Goal: Task Accomplishment & Management: Manage account settings

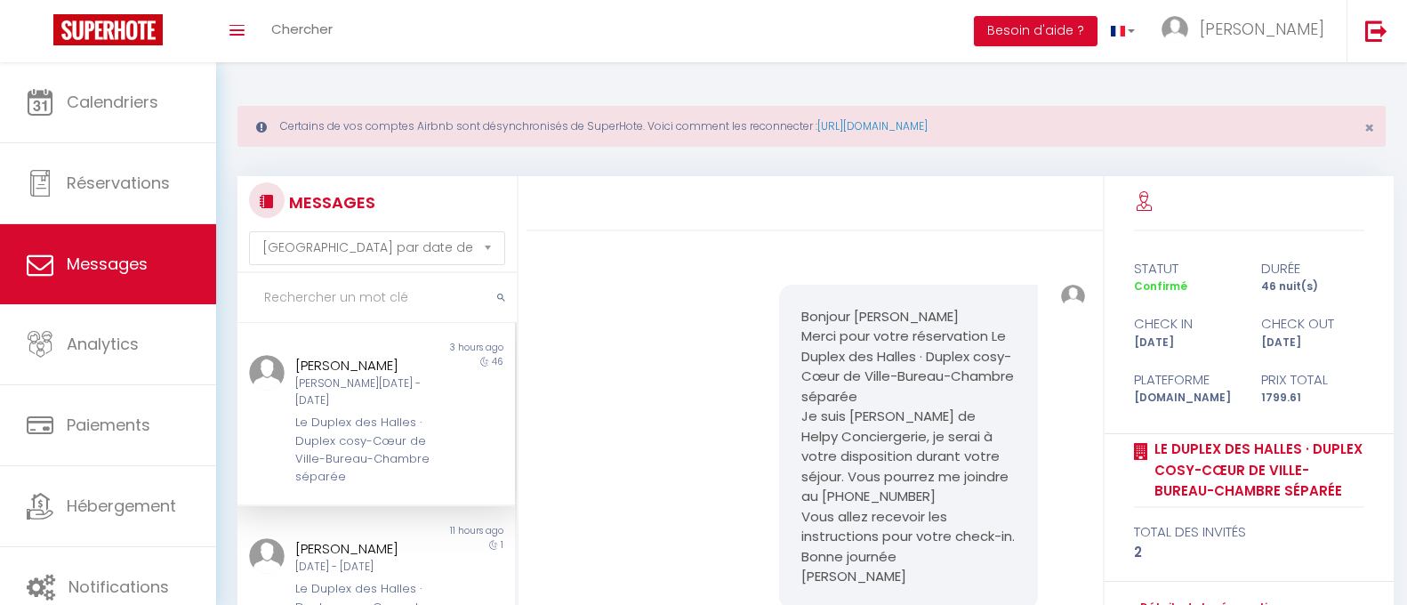
select select "message"
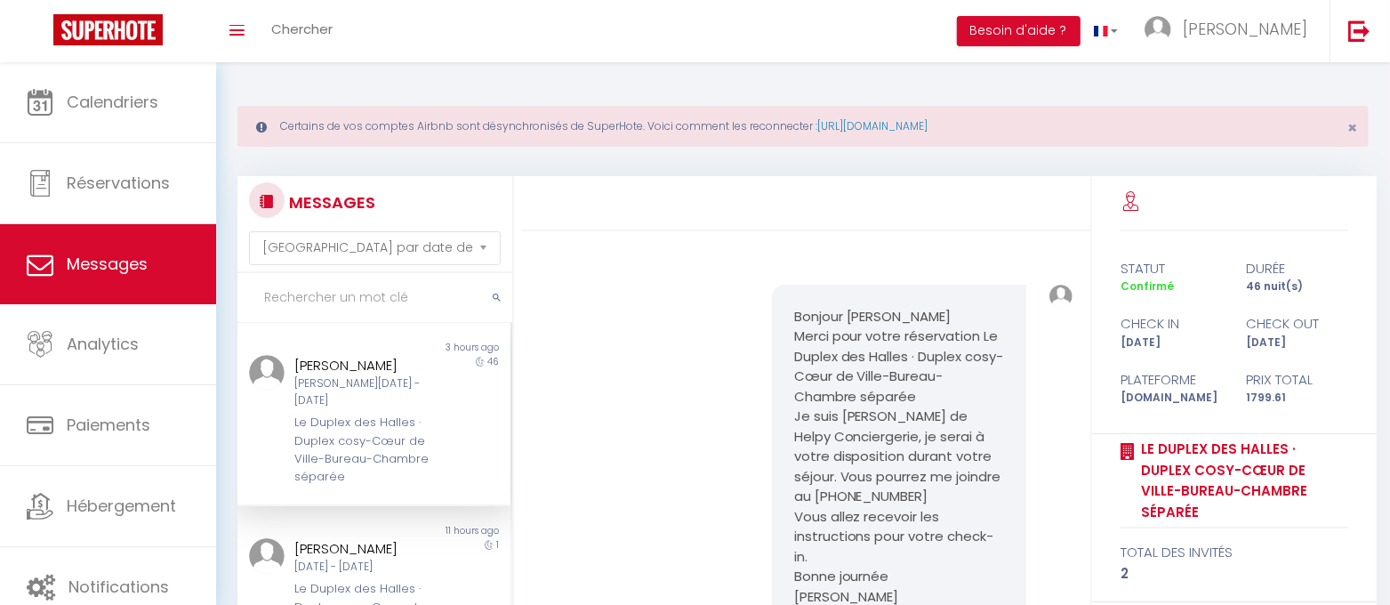
scroll to position [1387, 0]
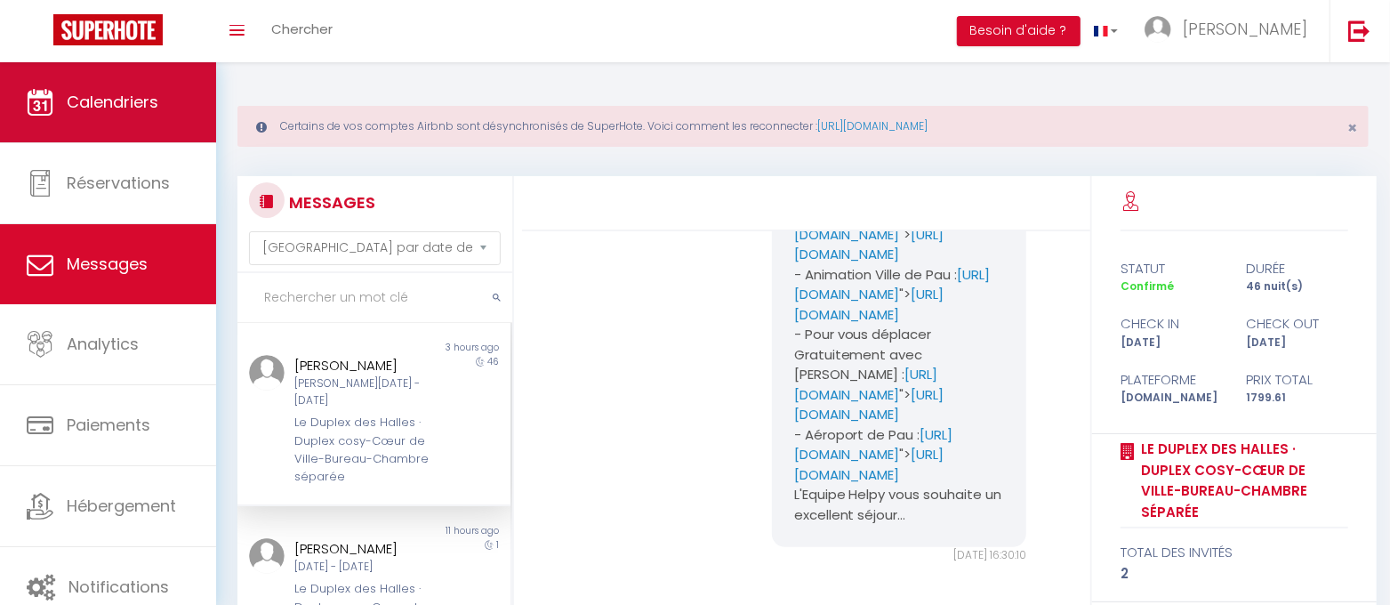
click at [130, 82] on link "Calendriers" at bounding box center [108, 102] width 216 height 80
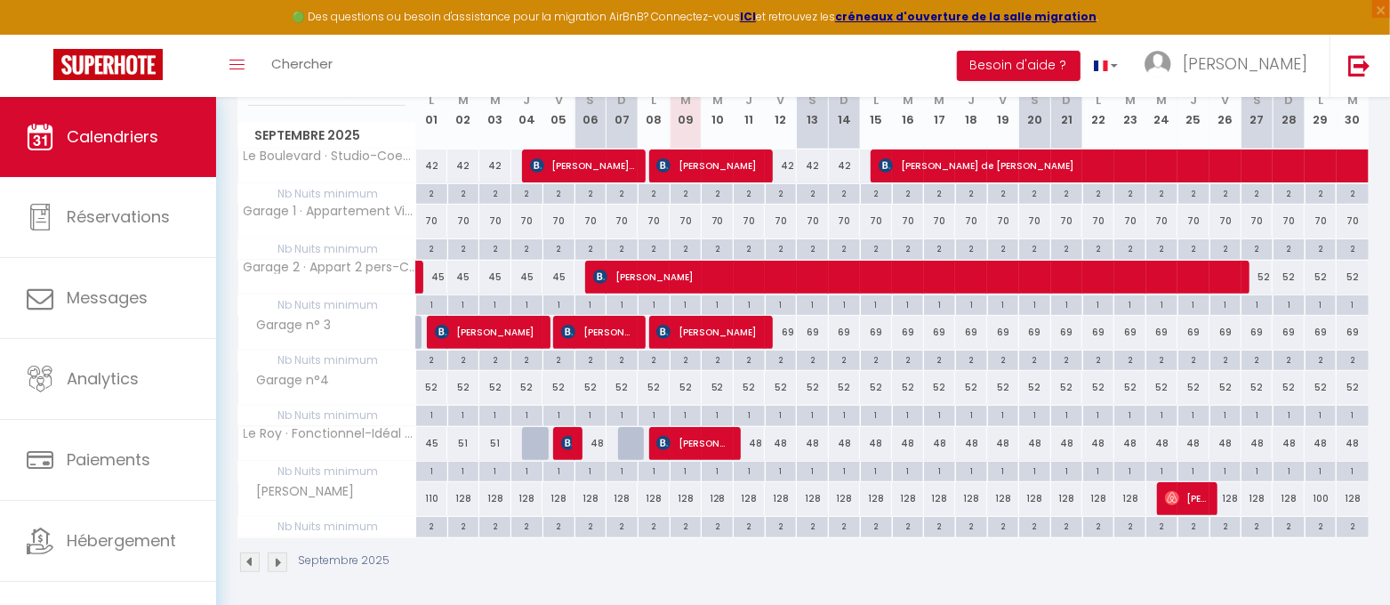
scroll to position [334, 0]
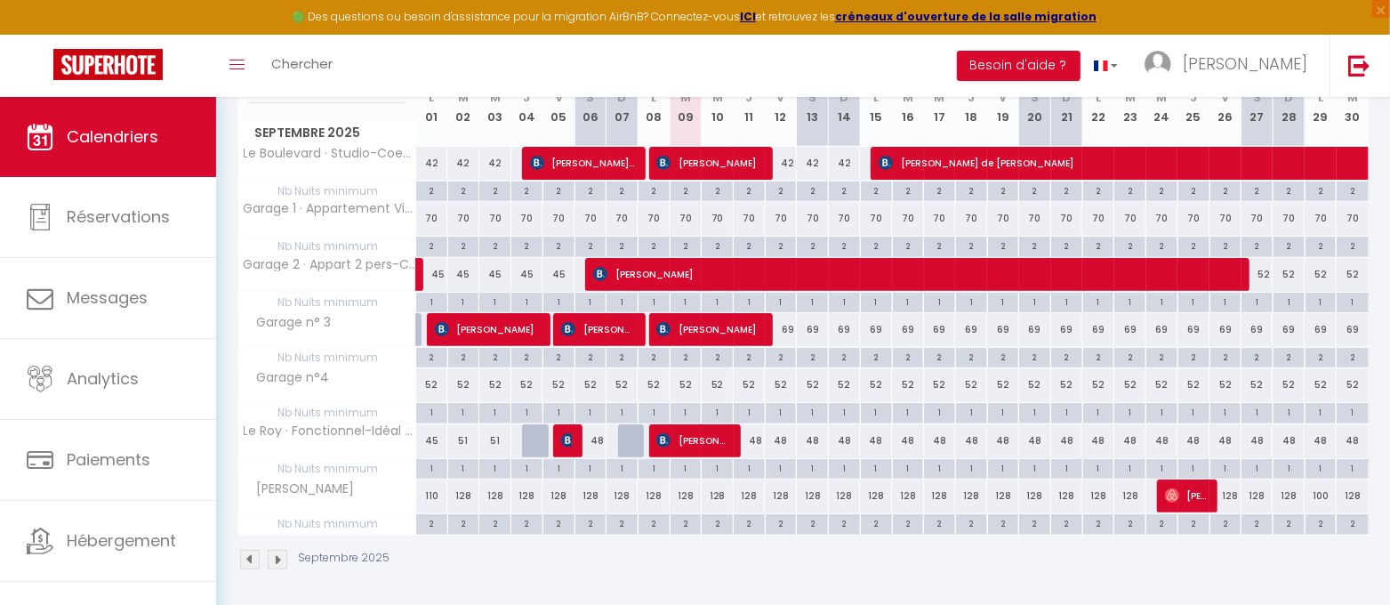
click at [282, 554] on img at bounding box center [278, 560] width 20 height 20
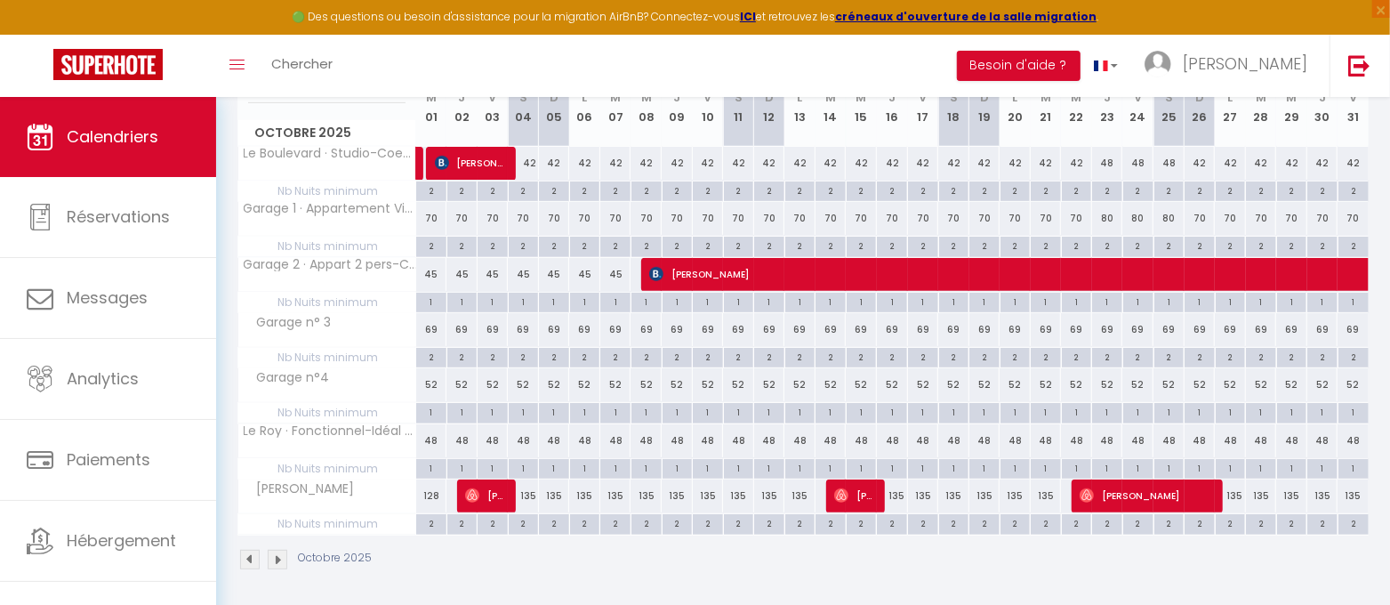
click at [249, 555] on img at bounding box center [250, 560] width 20 height 20
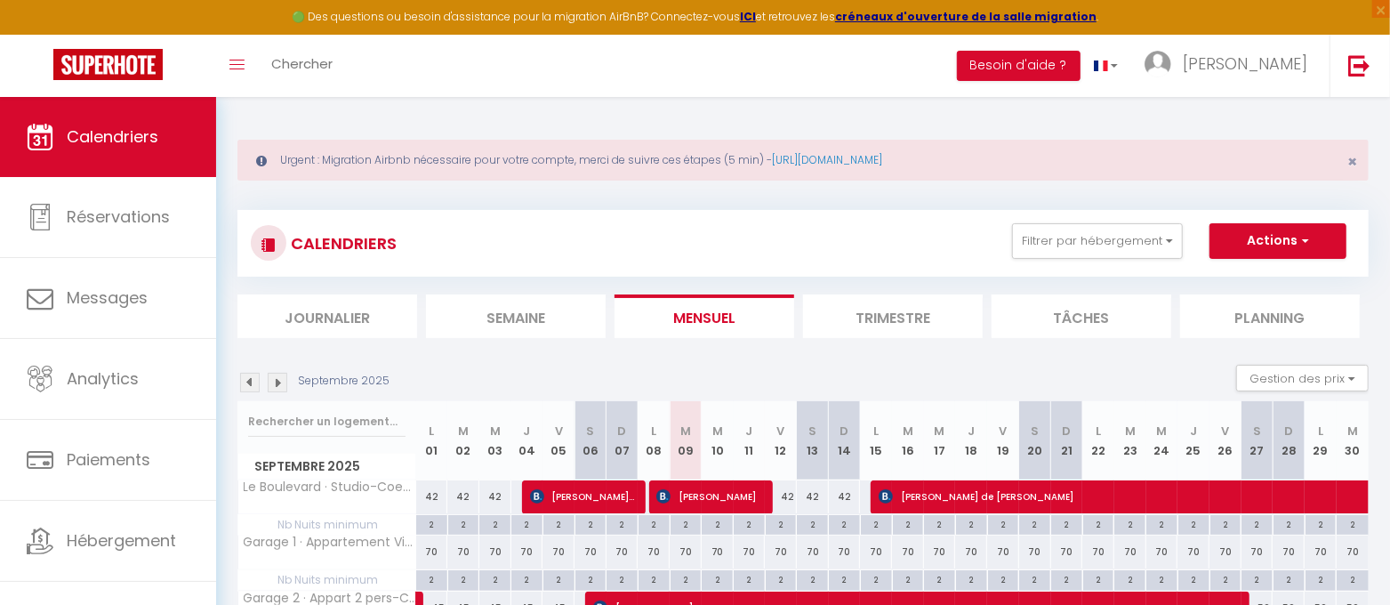
scroll to position [0, 0]
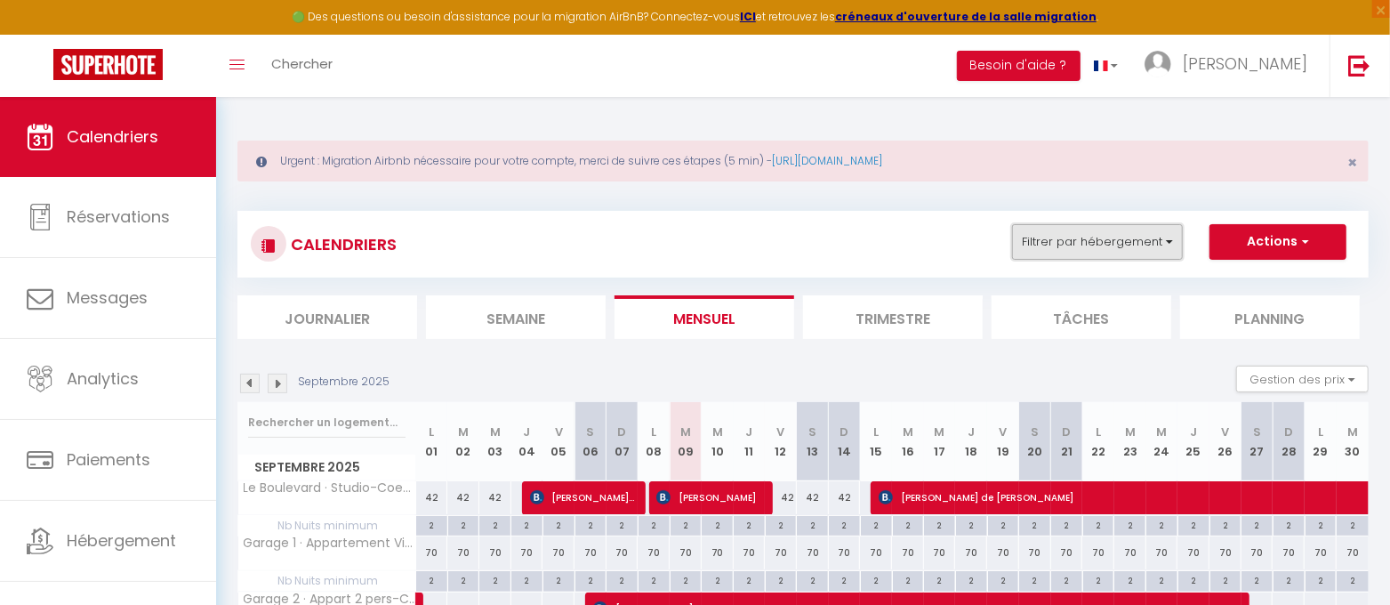
click at [1170, 242] on button "Filtrer par hébergement" at bounding box center [1097, 242] width 171 height 36
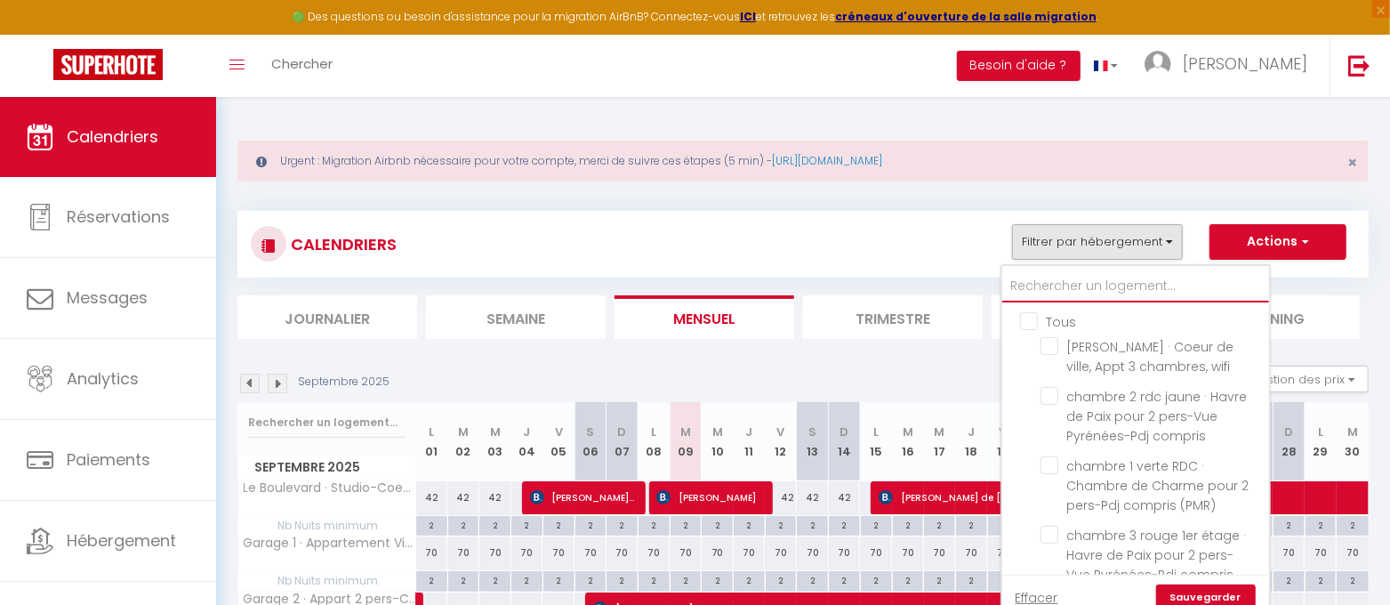
click at [1054, 287] on input "text" at bounding box center [1135, 286] width 267 height 32
type input "L"
checkbox input "false"
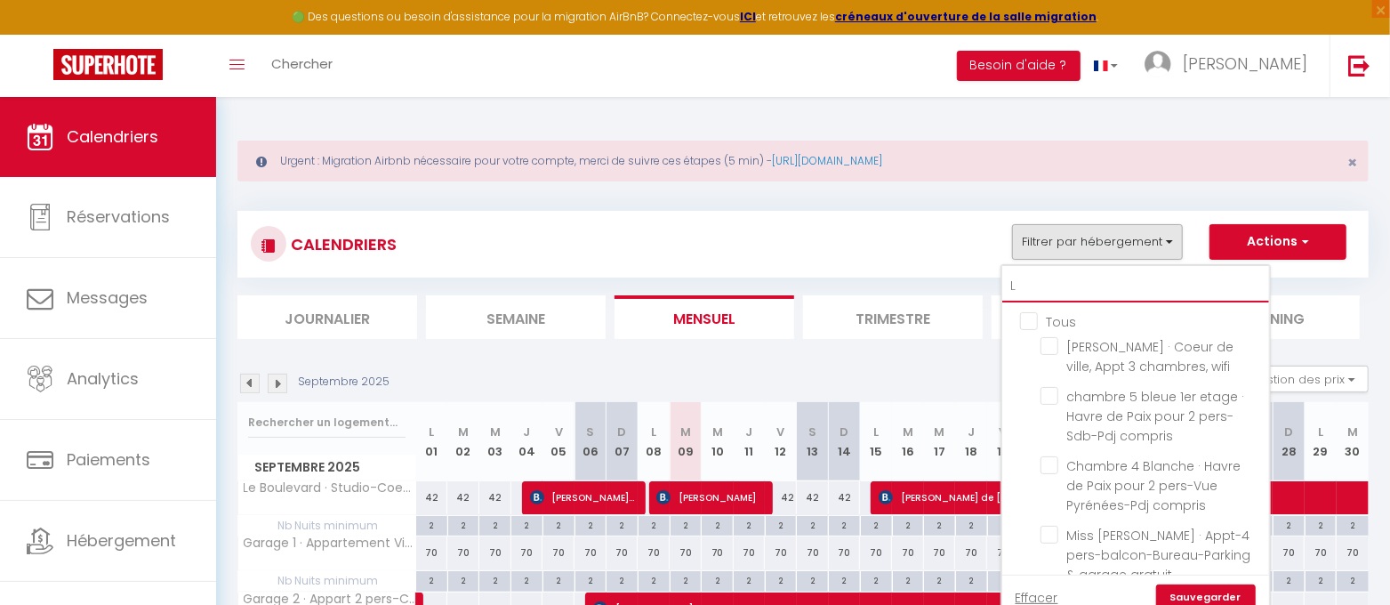
checkbox input "false"
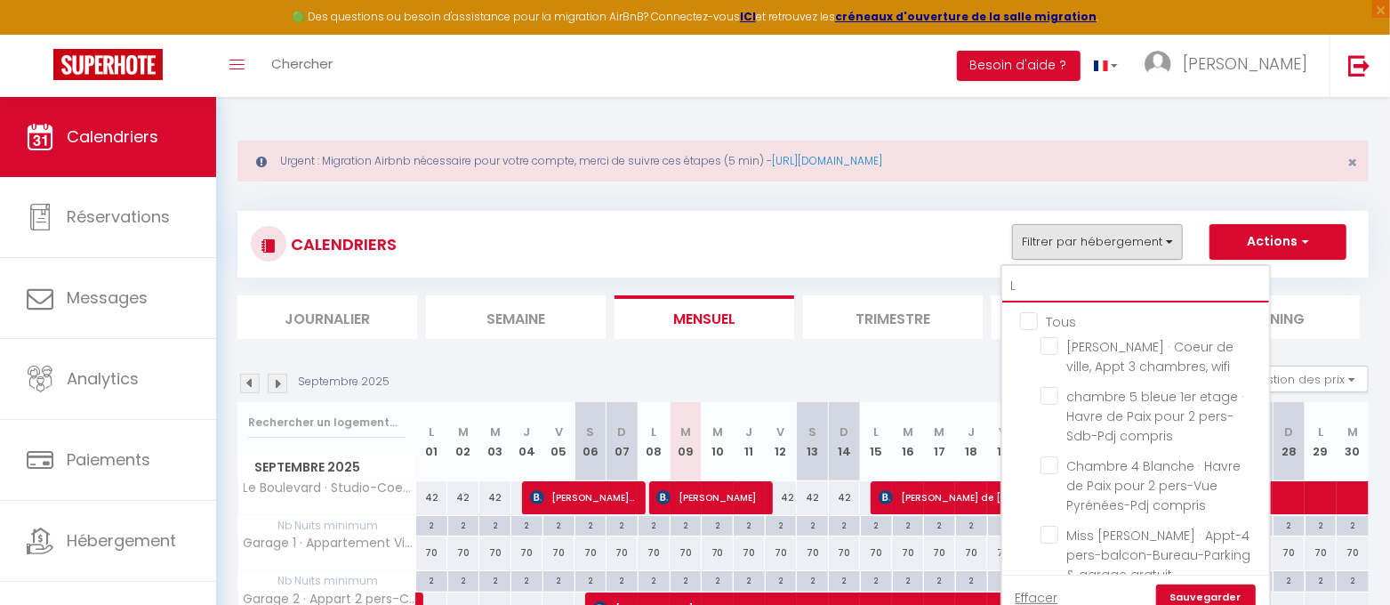
checkbox input "false"
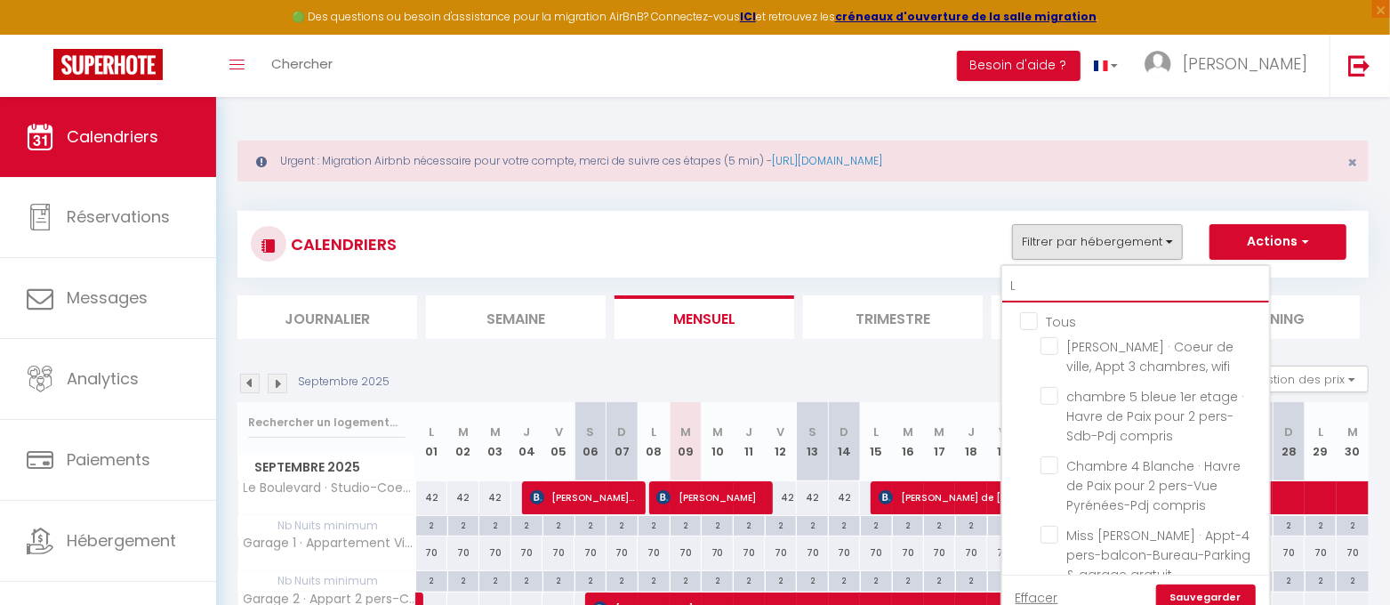
checkbox input "false"
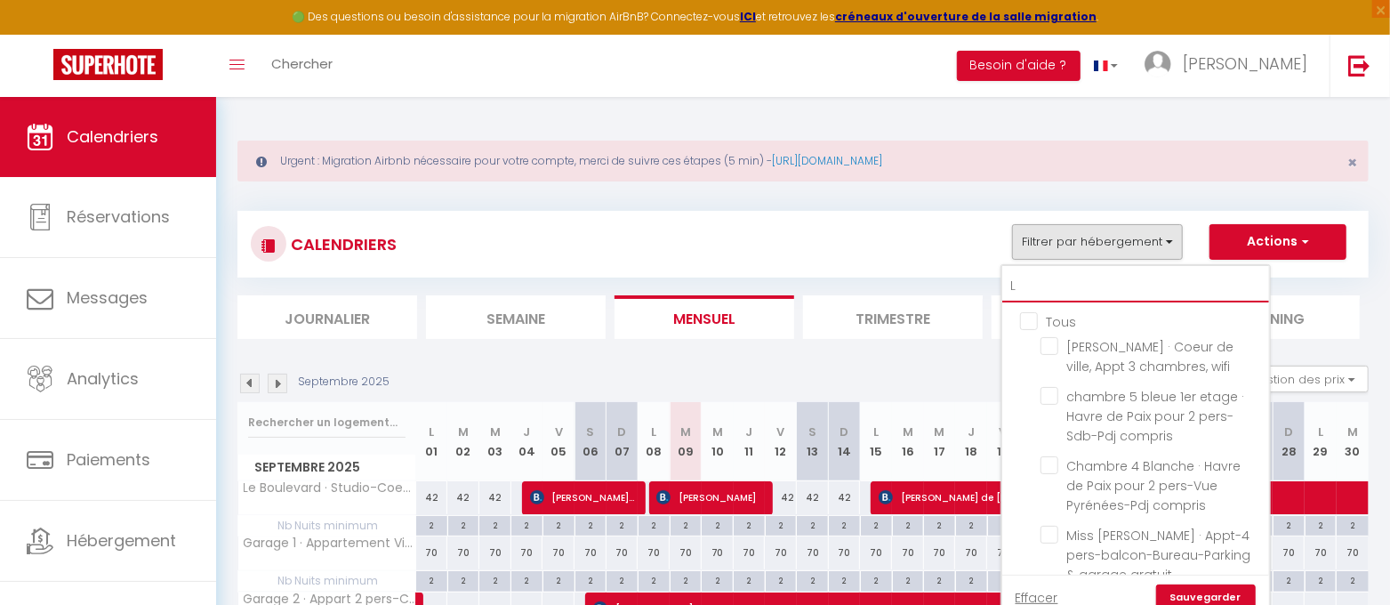
checkbox input "false"
checkbox input "true"
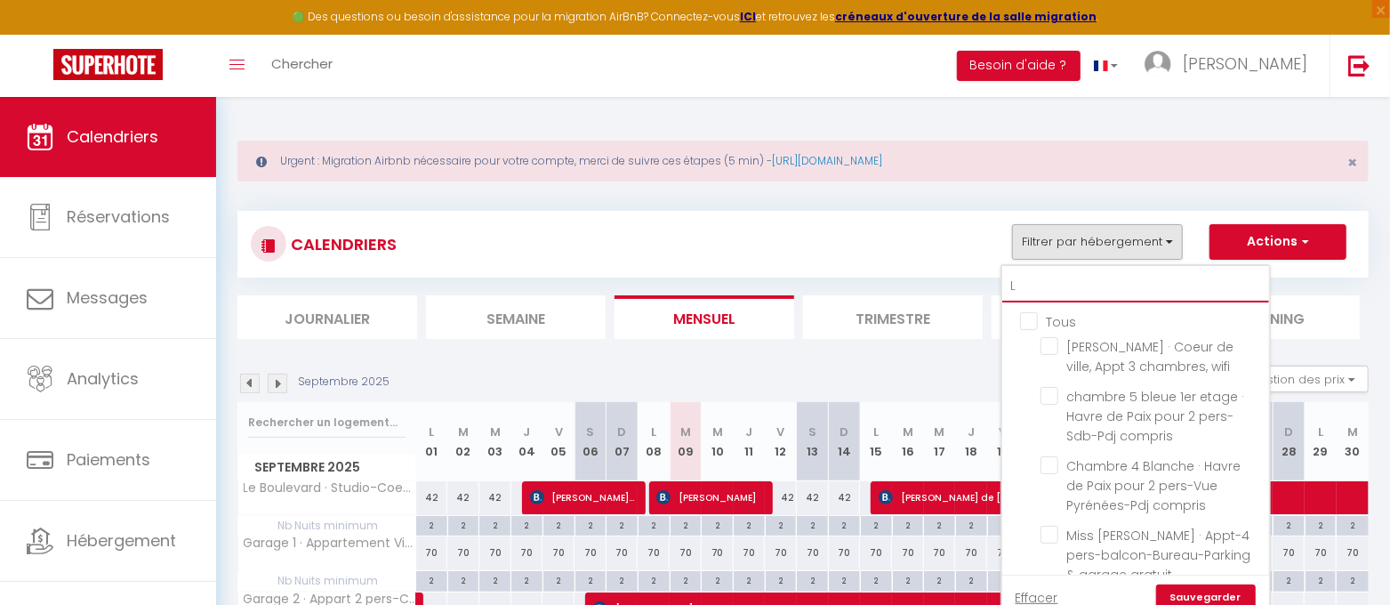
checkbox input "true"
checkbox input "false"
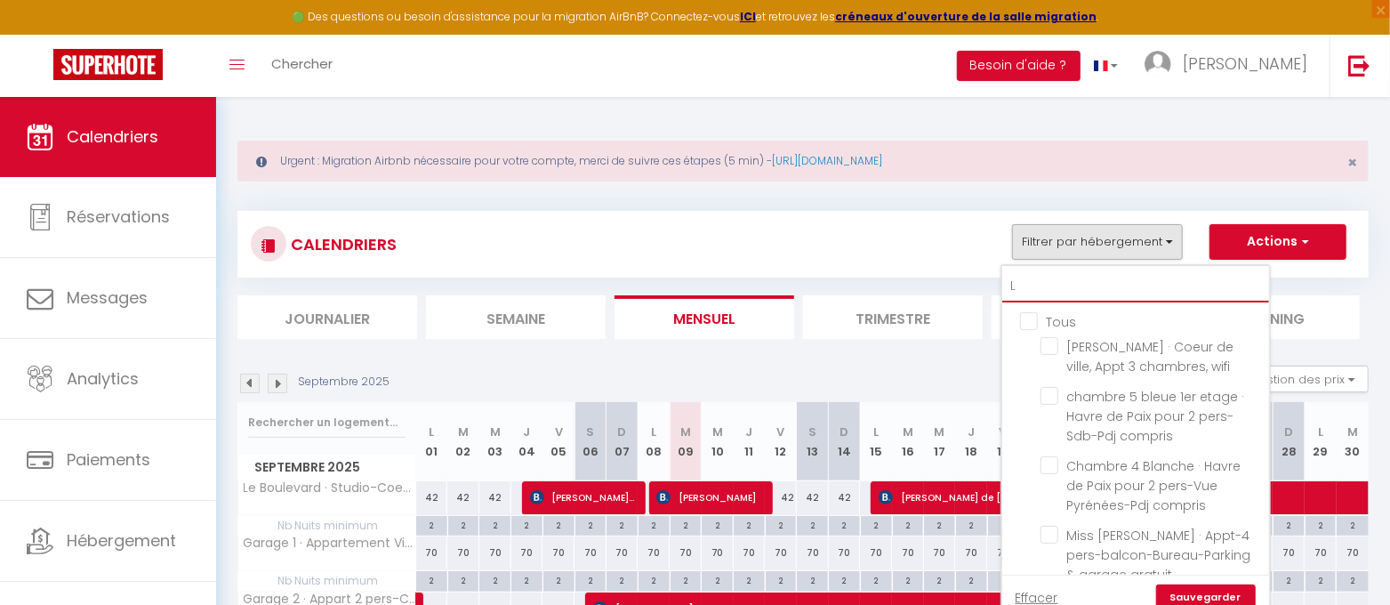
checkbox input "false"
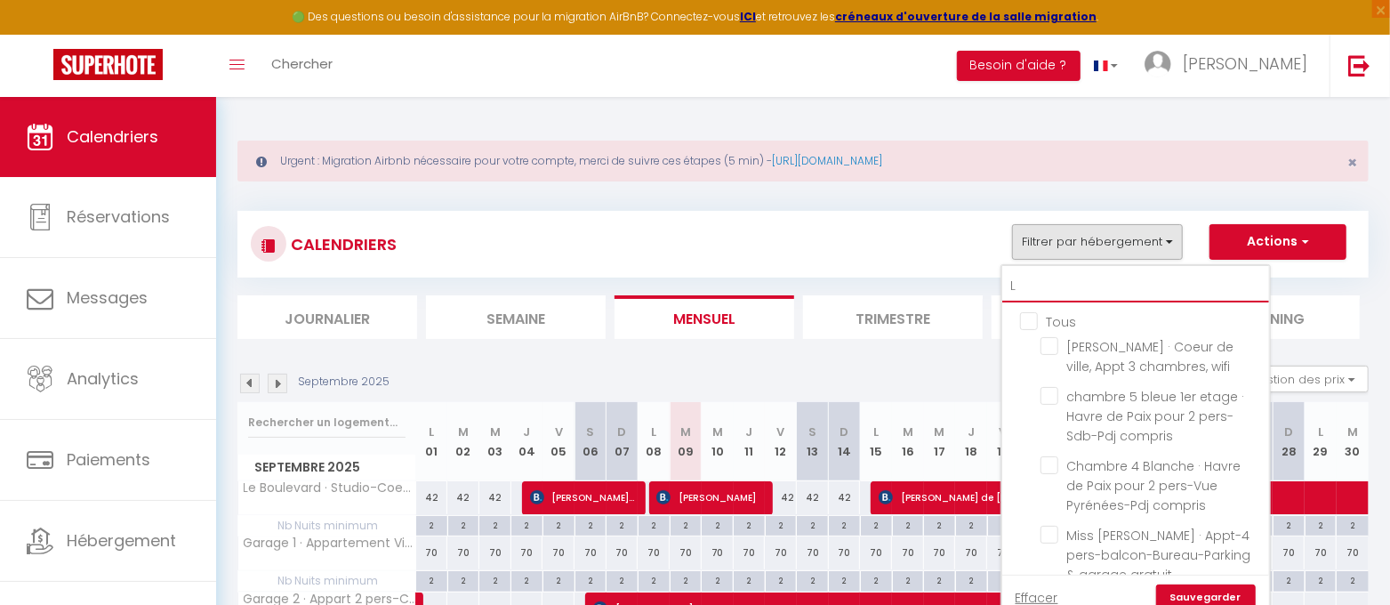
checkbox input "false"
checkbox input "true"
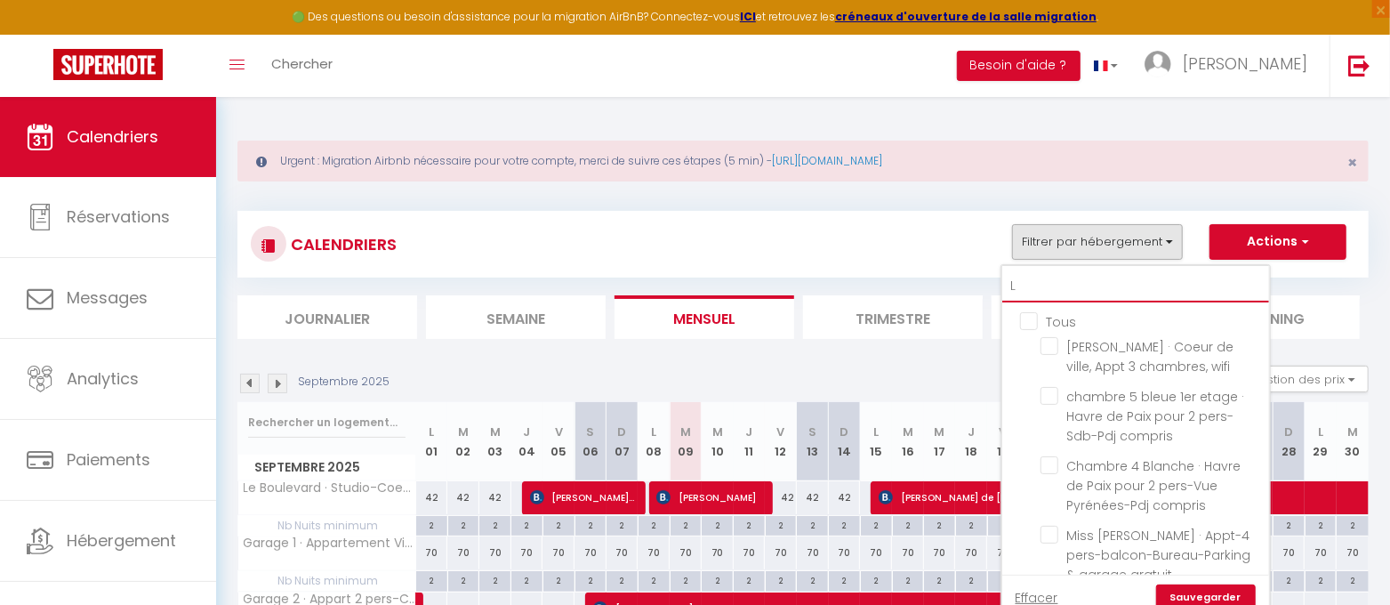
checkbox input "false"
checkbox input "true"
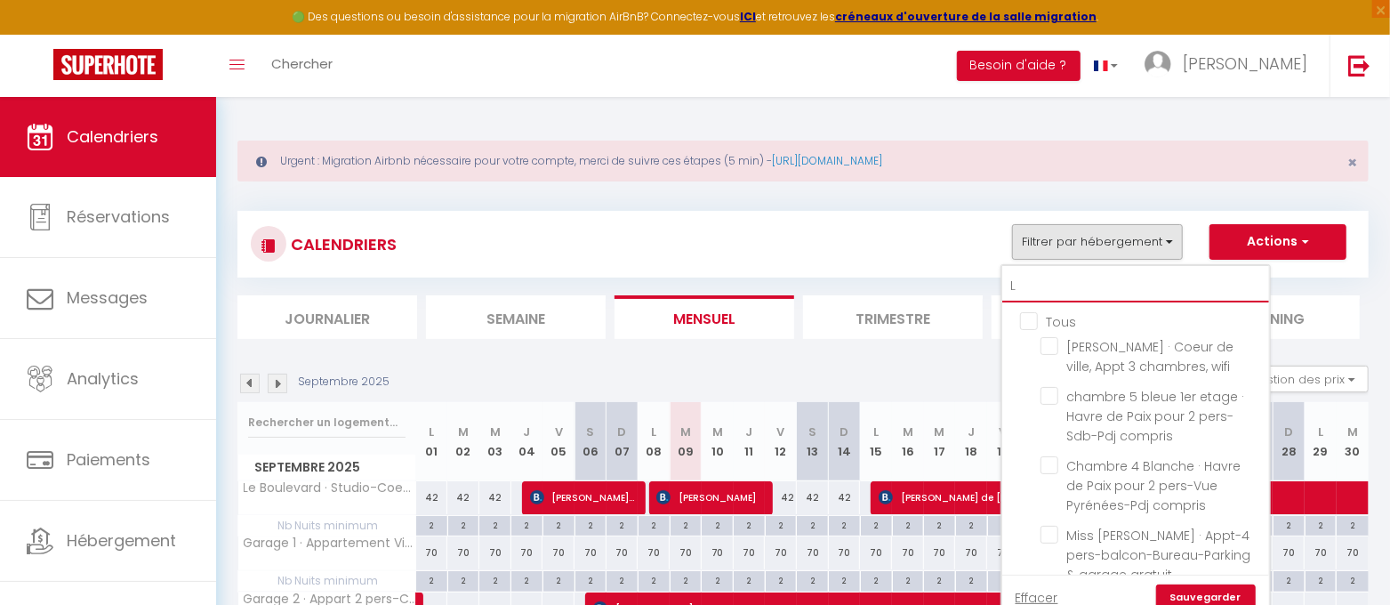
checkbox input "false"
type input "LE"
checkbox input "false"
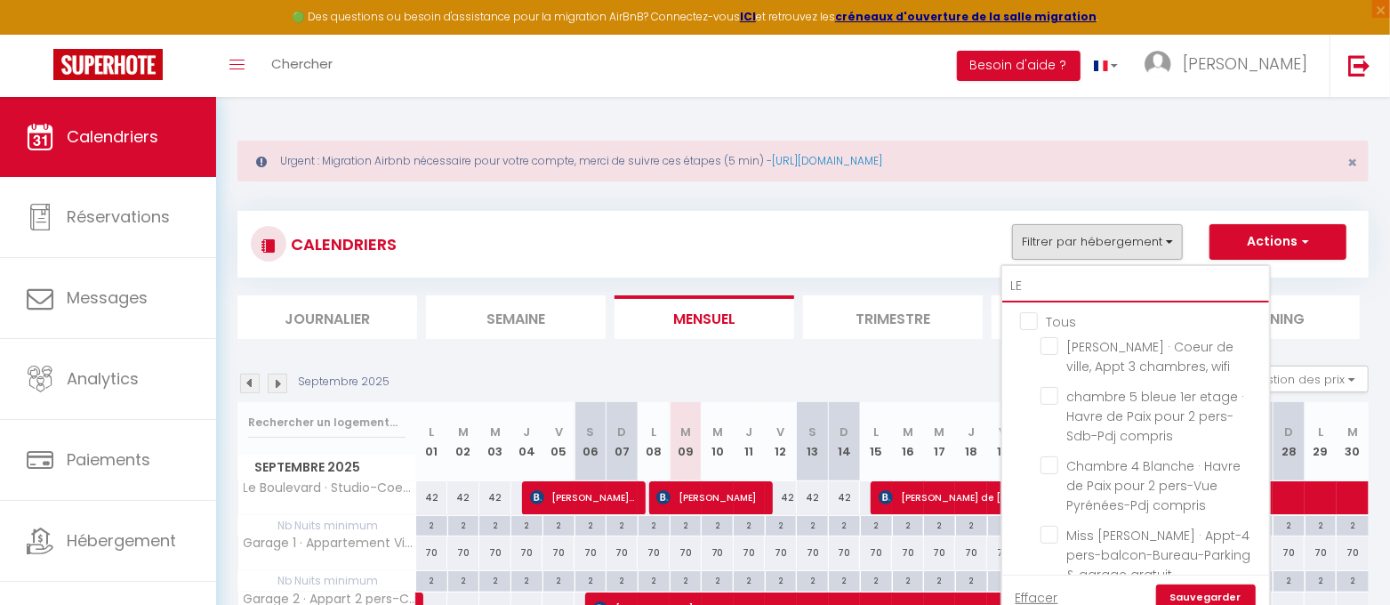
checkbox input "false"
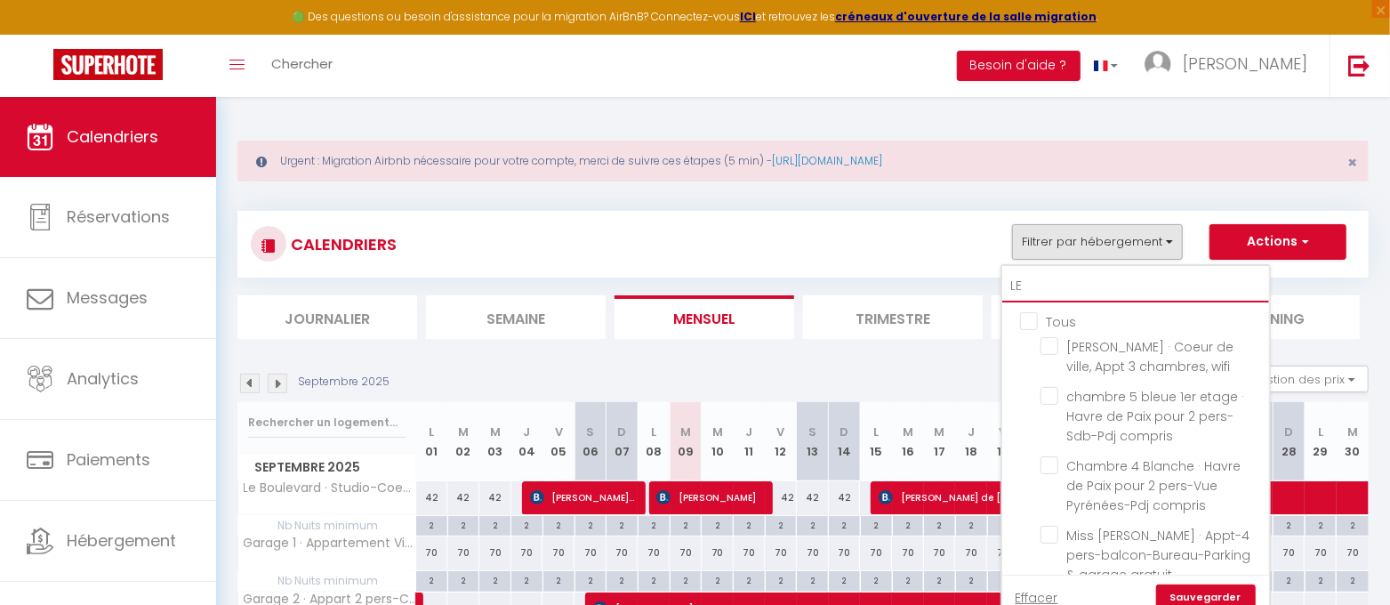
checkbox input "false"
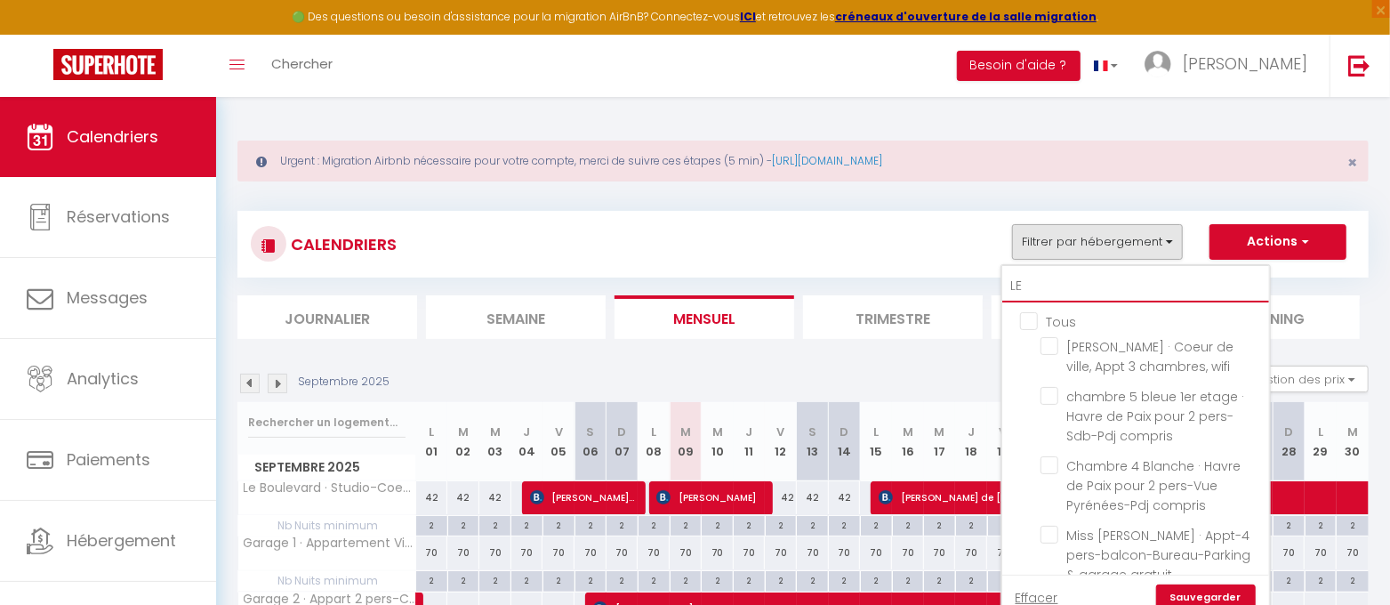
checkbox input "false"
checkbox input "true"
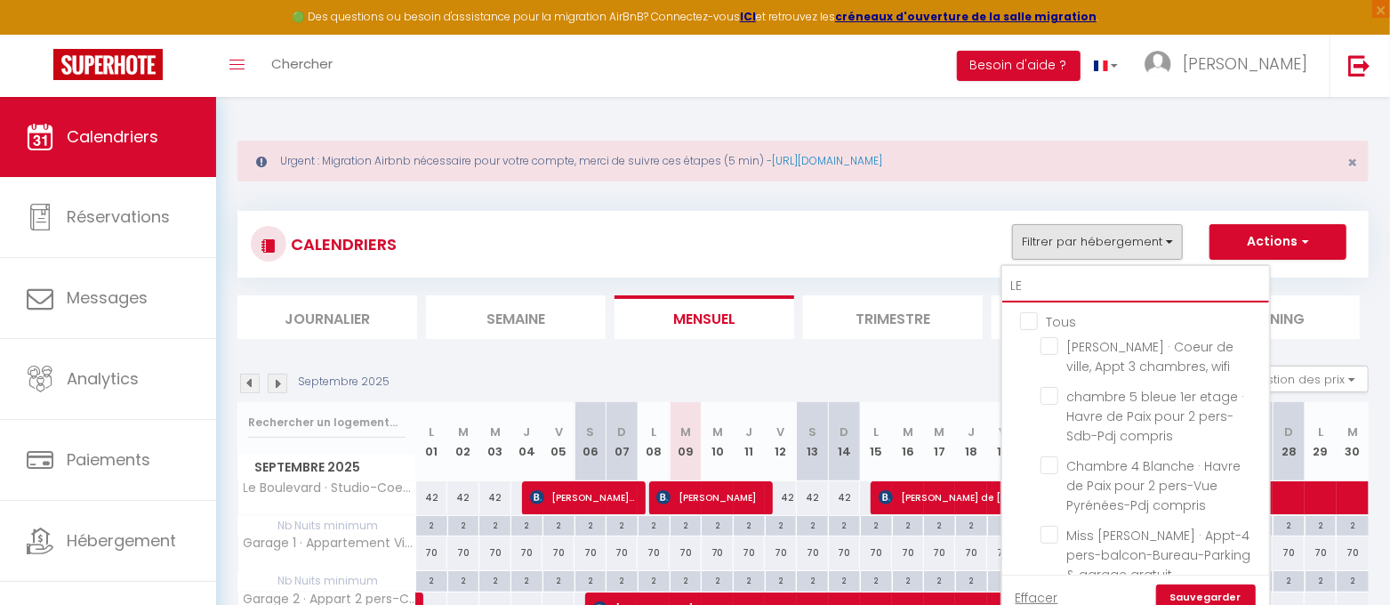
checkbox input "false"
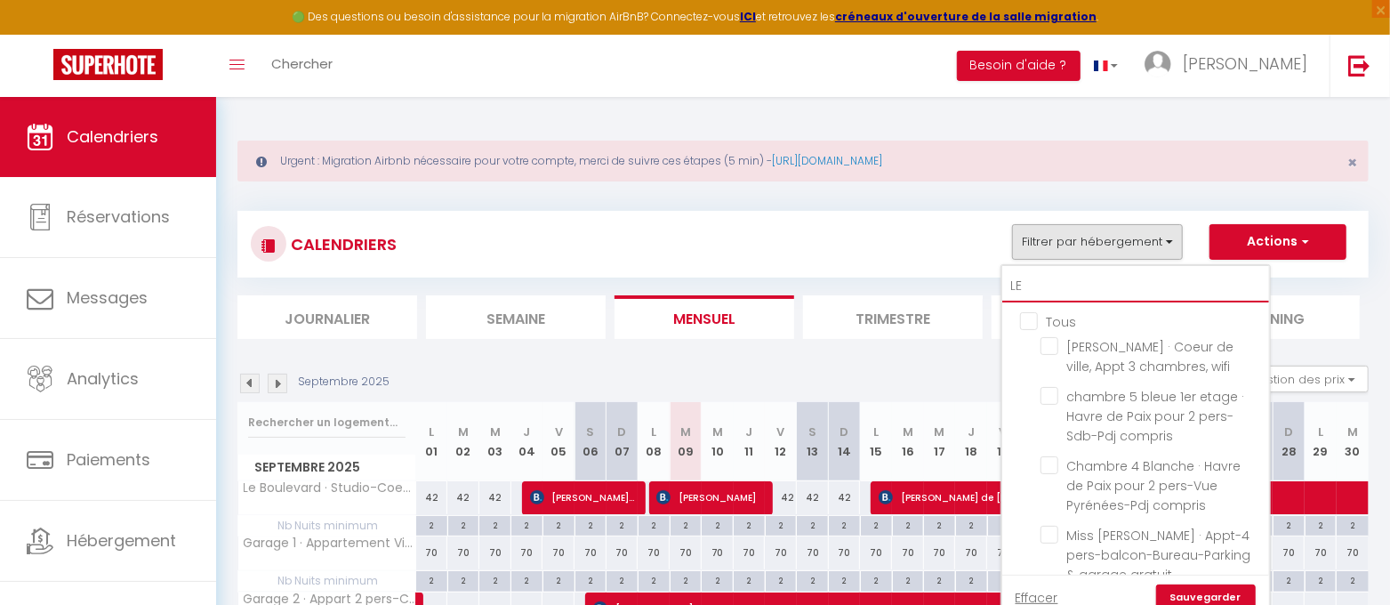
checkbox input "false"
type input "LE"
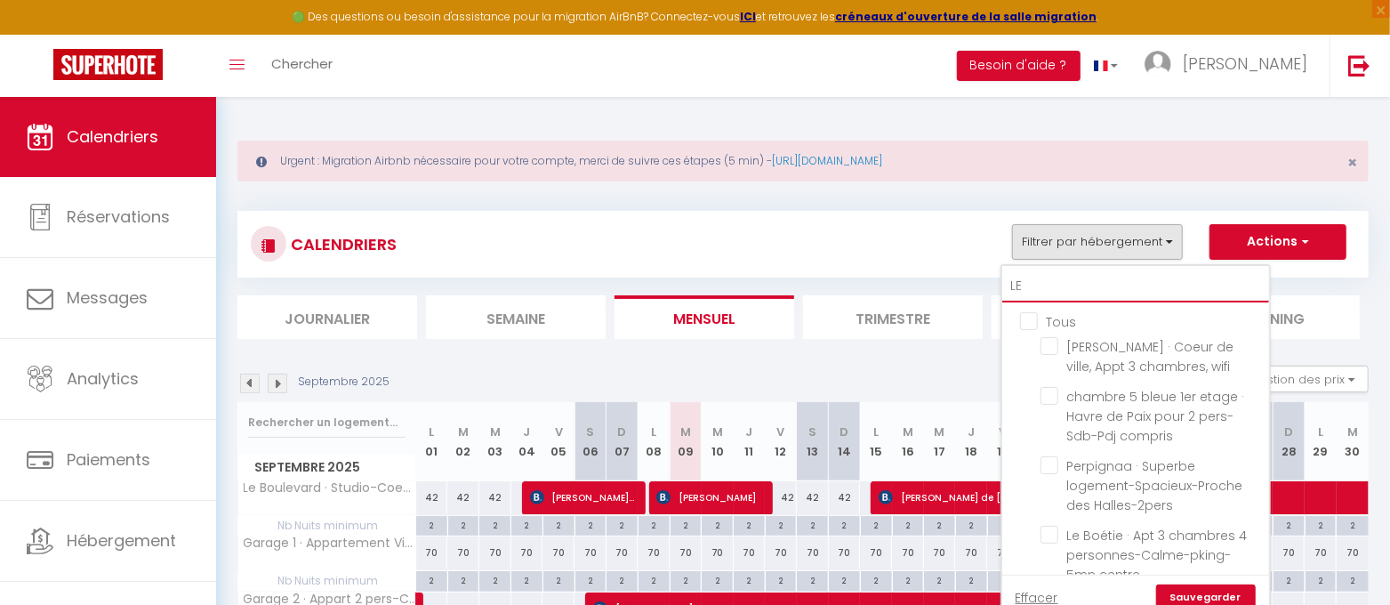
checkbox input "false"
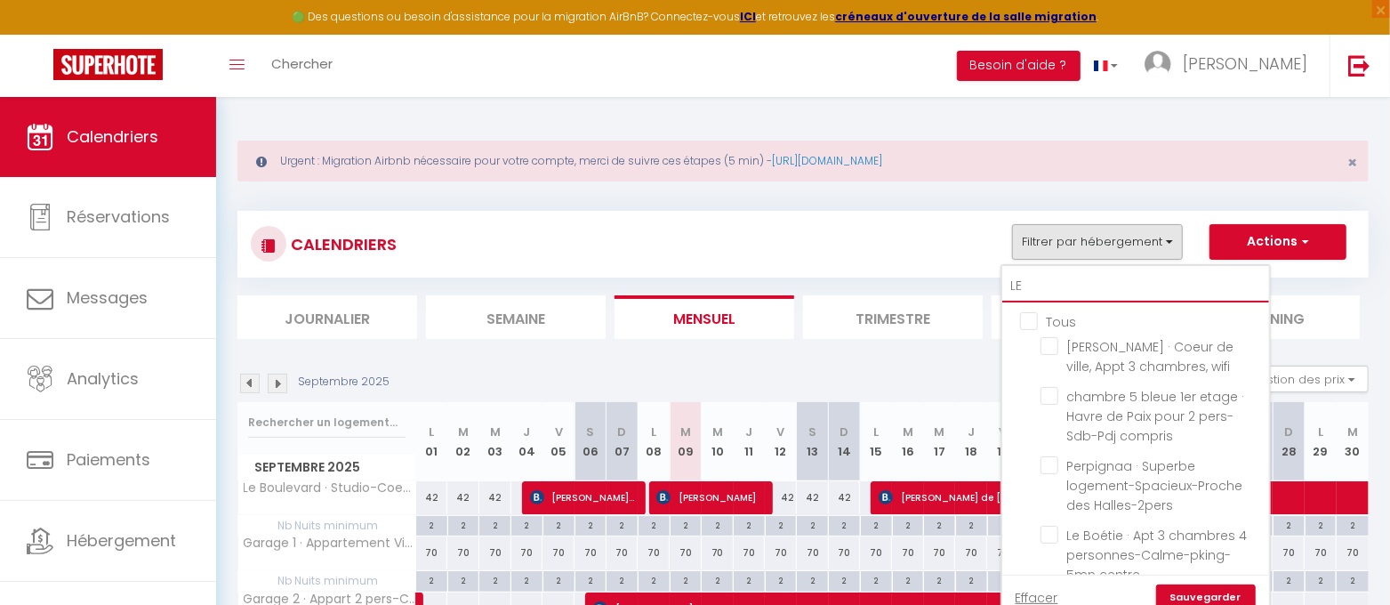
checkbox input "false"
checkbox input "true"
checkbox input "false"
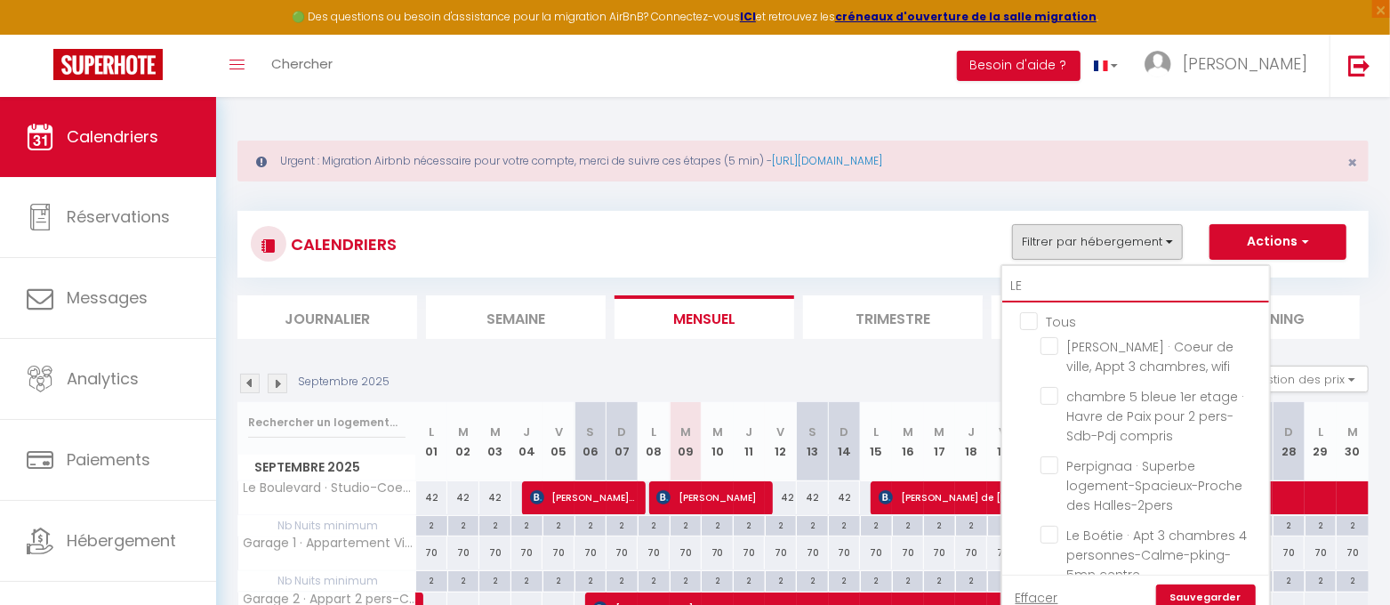
checkbox input "true"
type input "LE B"
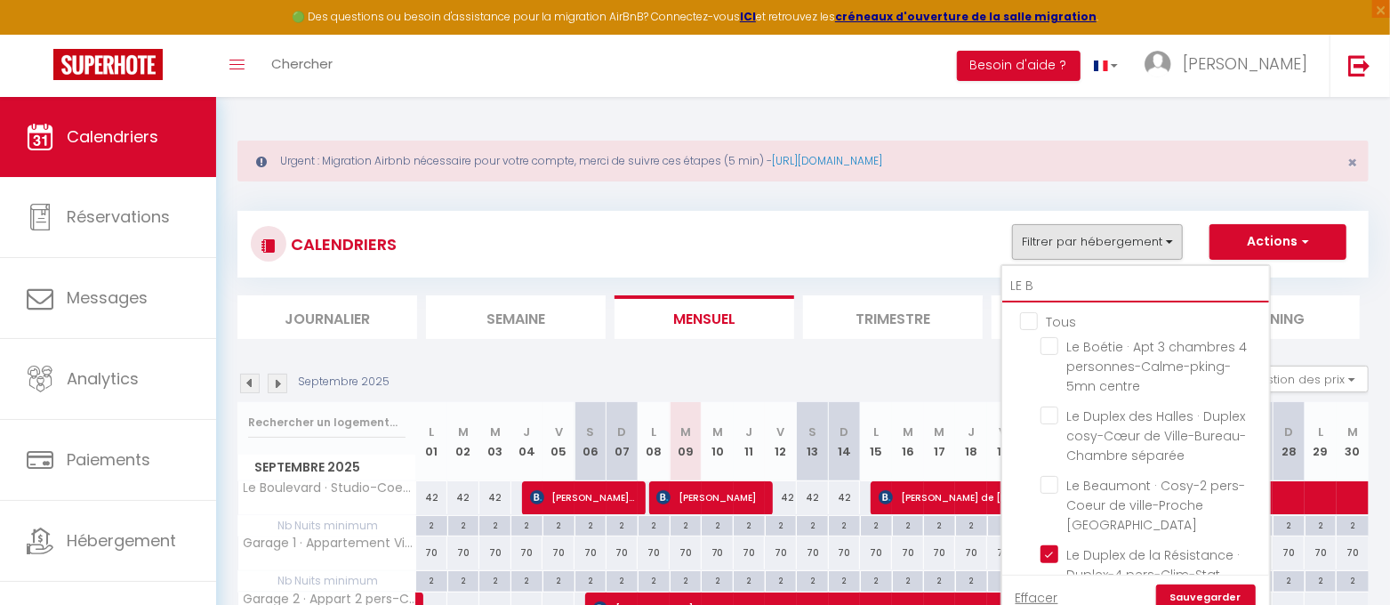
checkbox input "false"
checkbox input "true"
type input "LE BO"
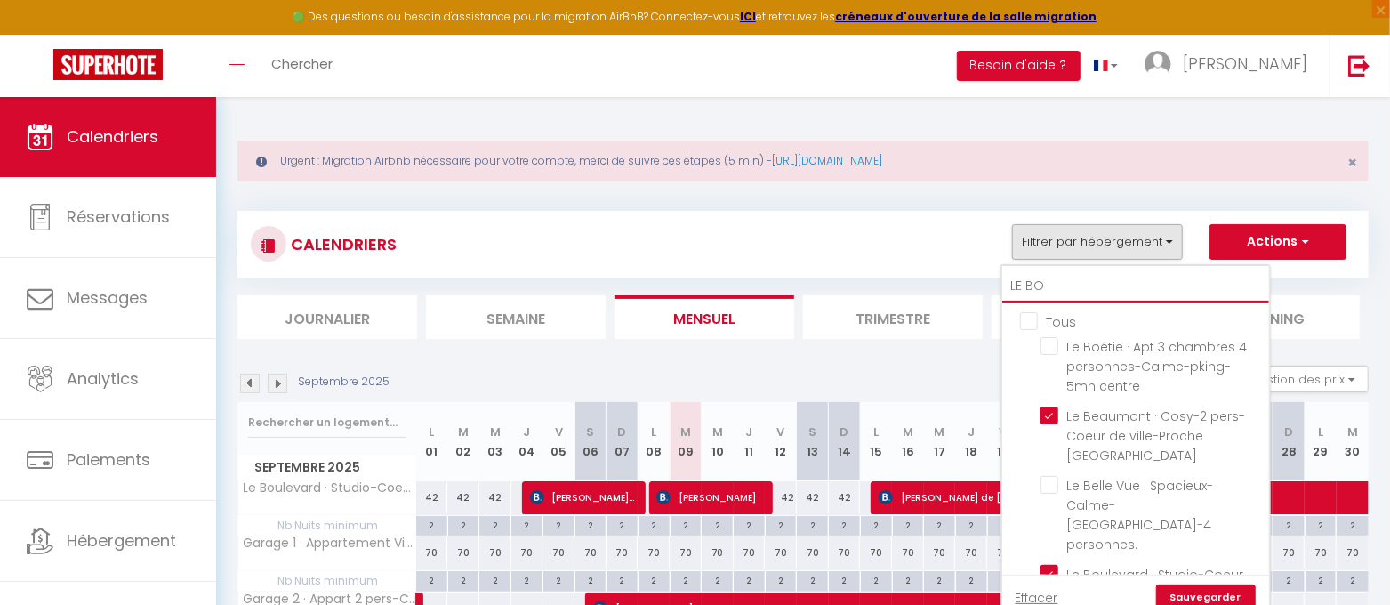
checkbox input "false"
checkbox input "true"
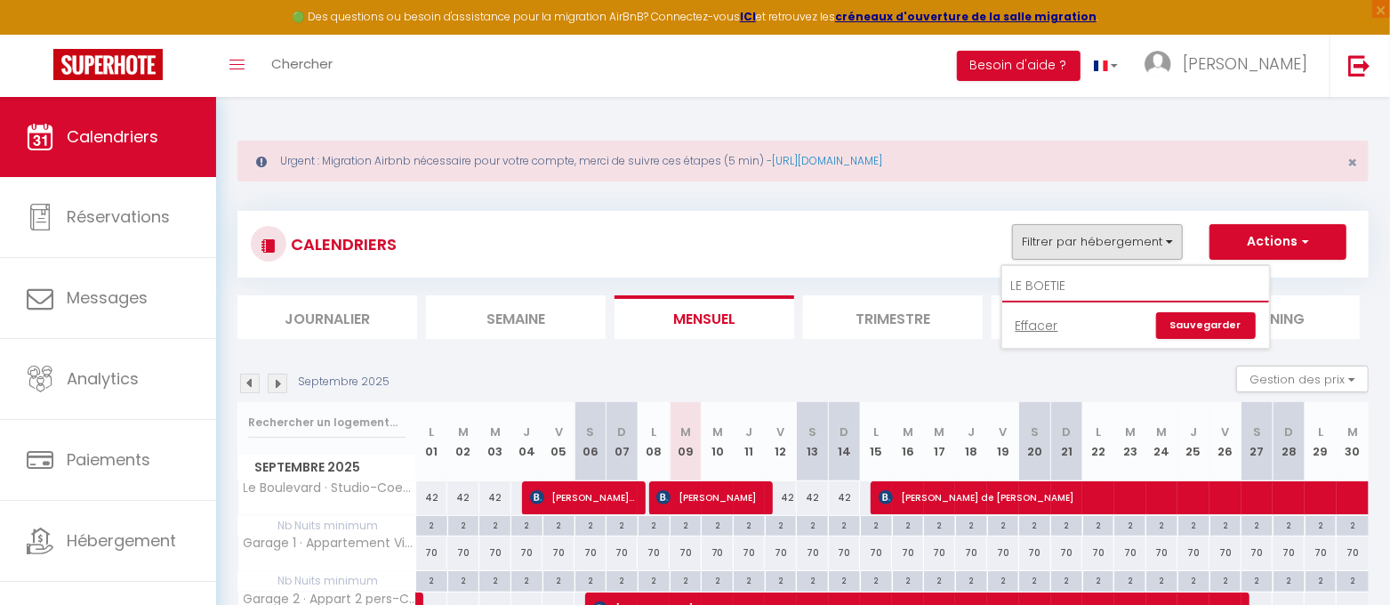
type input "LE BOETIE"
click at [1233, 324] on link "Sauvegarder" at bounding box center [1206, 325] width 100 height 27
click at [1171, 237] on button "Filtrer par hébergement" at bounding box center [1097, 242] width 171 height 36
click at [1090, 282] on input "LE BOETIE" at bounding box center [1135, 286] width 267 height 32
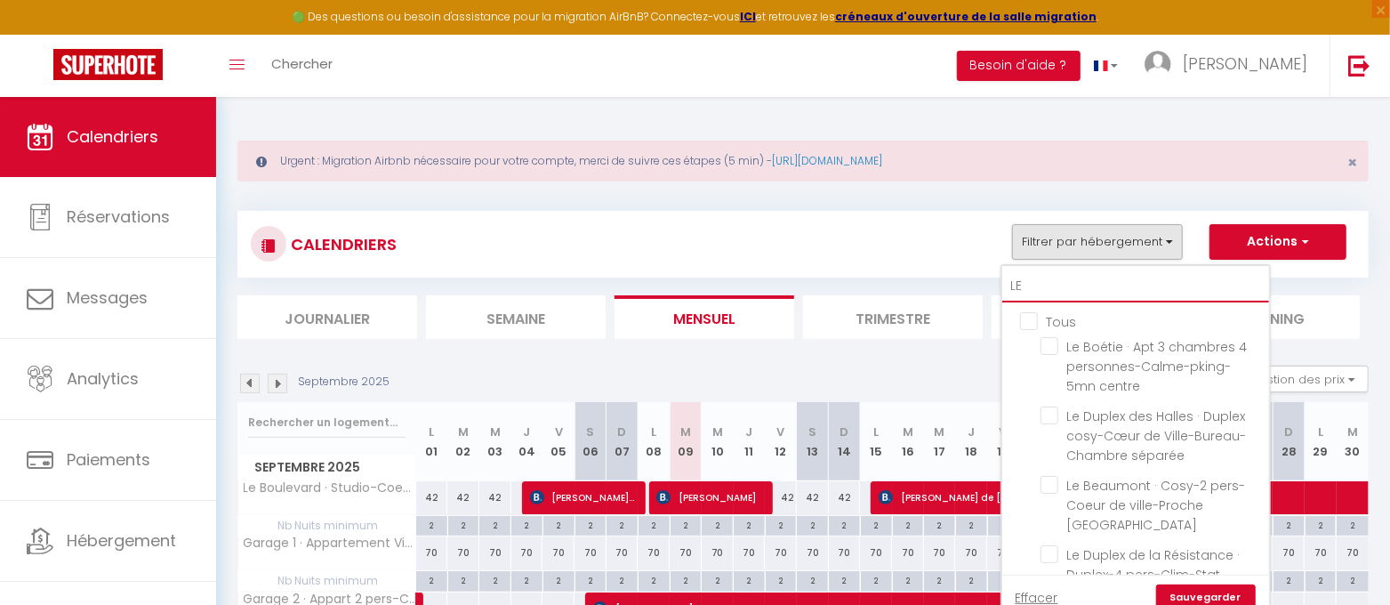
type input "L"
checkbox input "false"
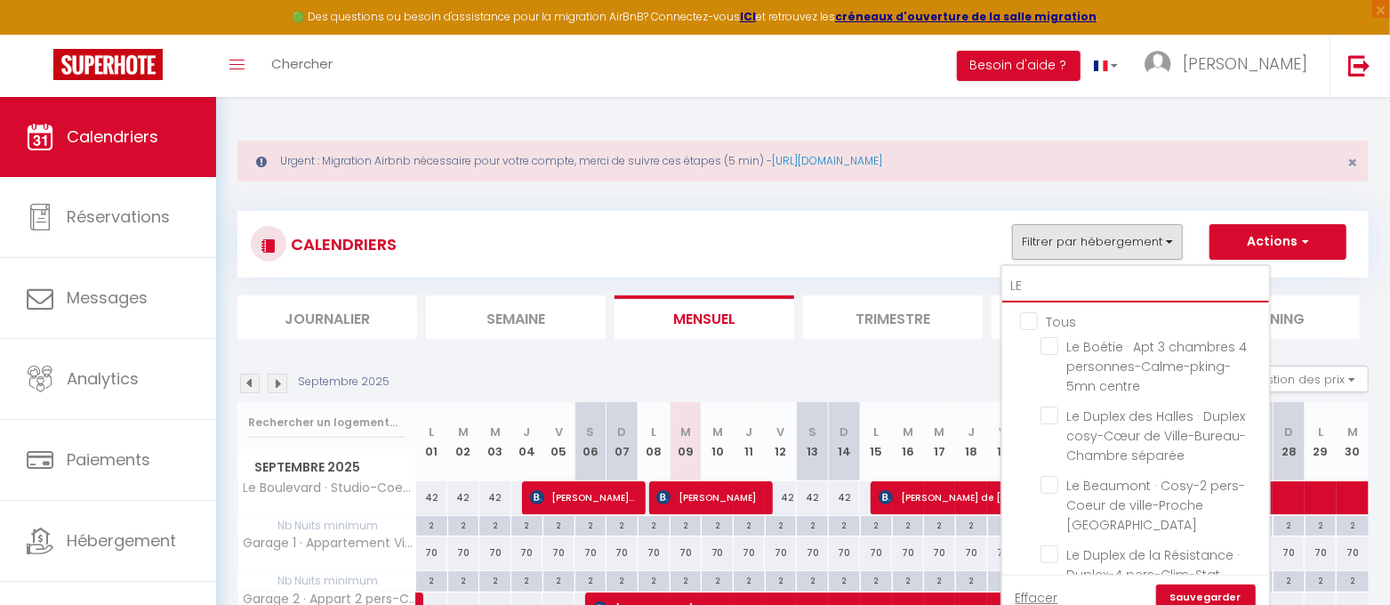
checkbox input "false"
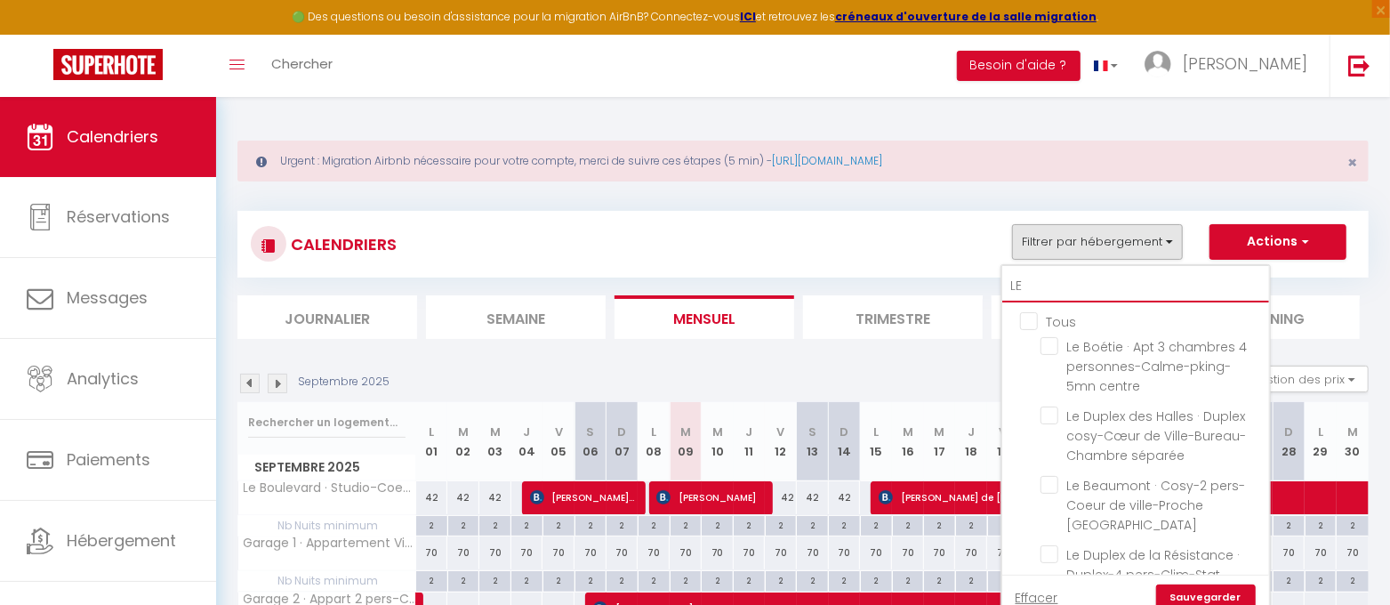
checkbox input "false"
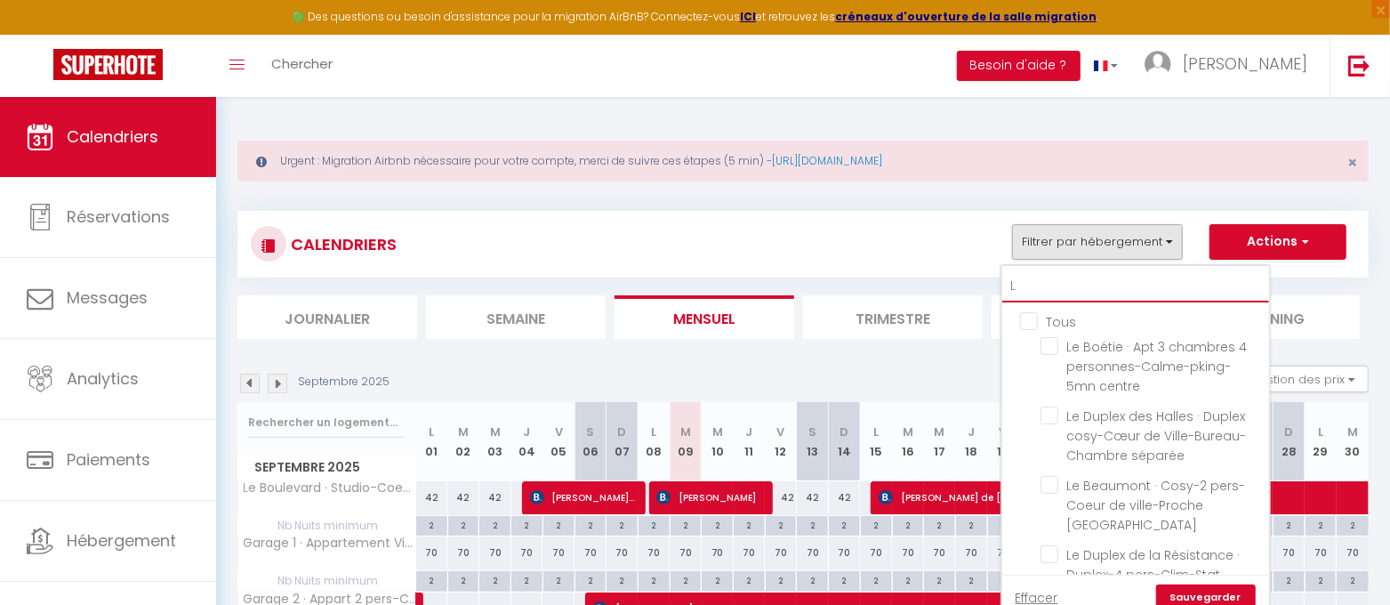
checkbox input "false"
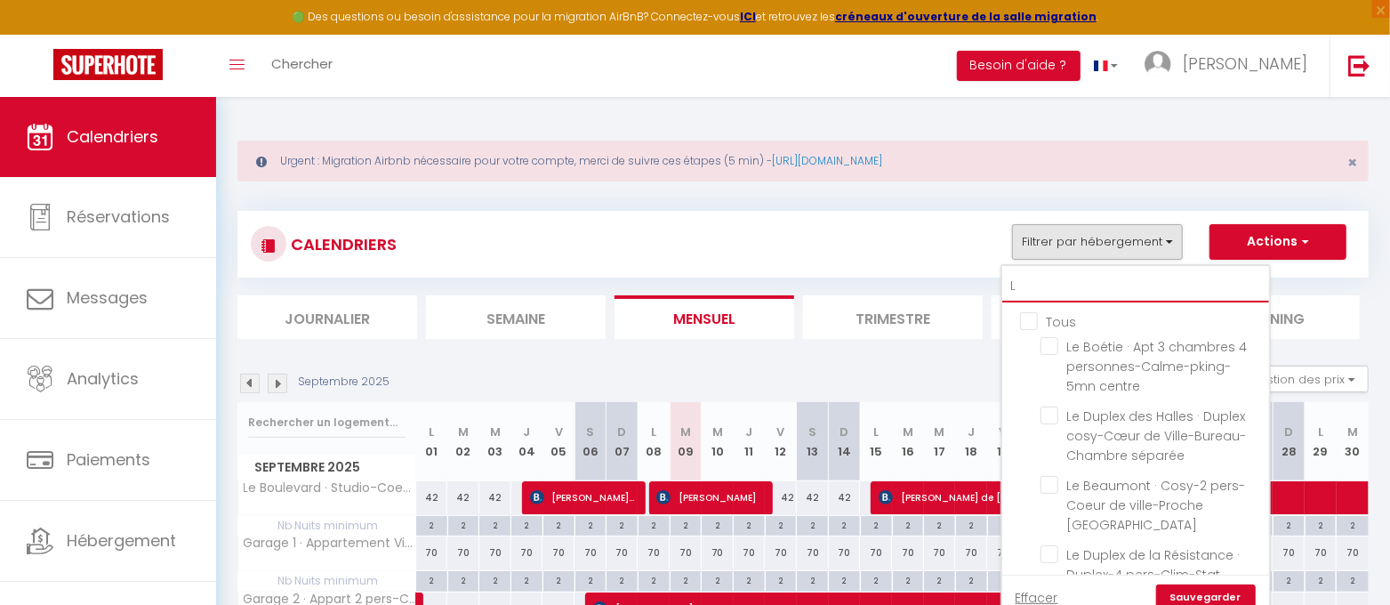
checkbox input "false"
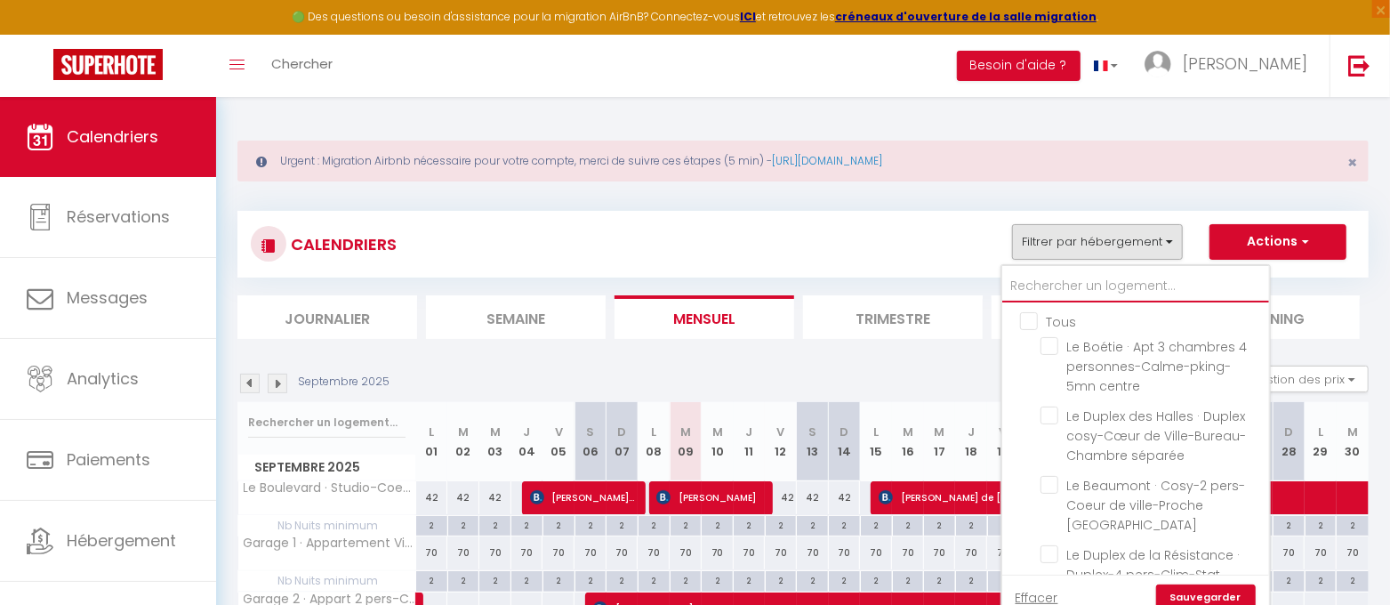
checkbox input "false"
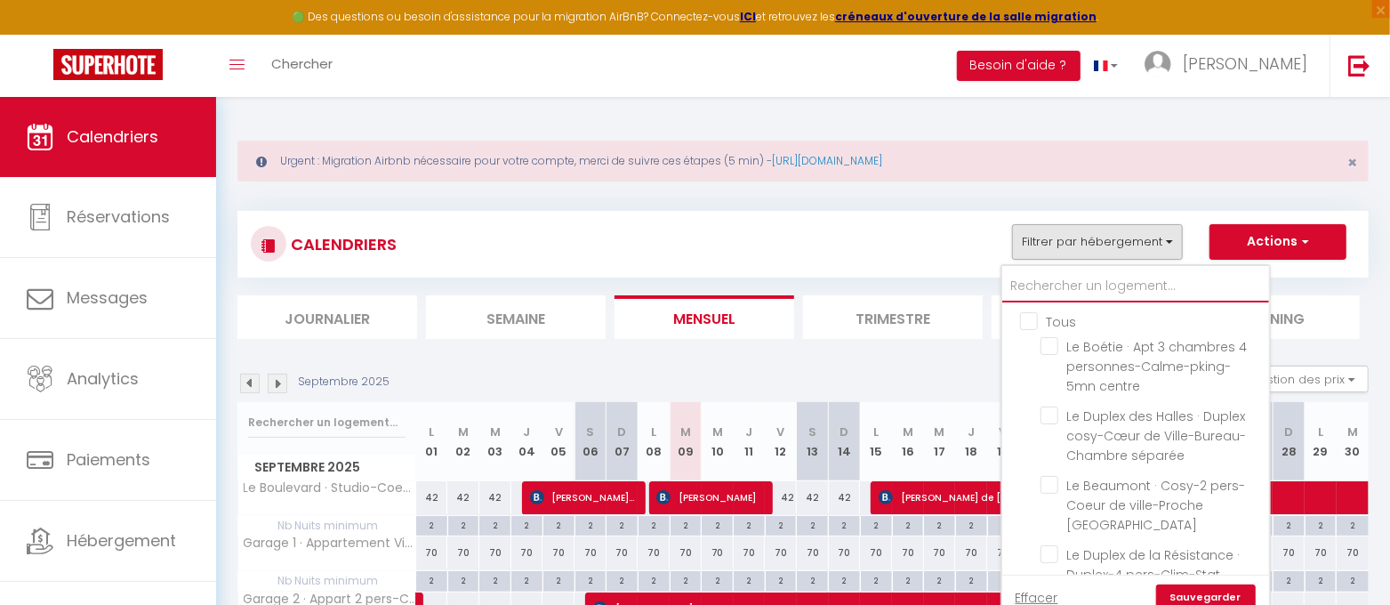
checkbox input "false"
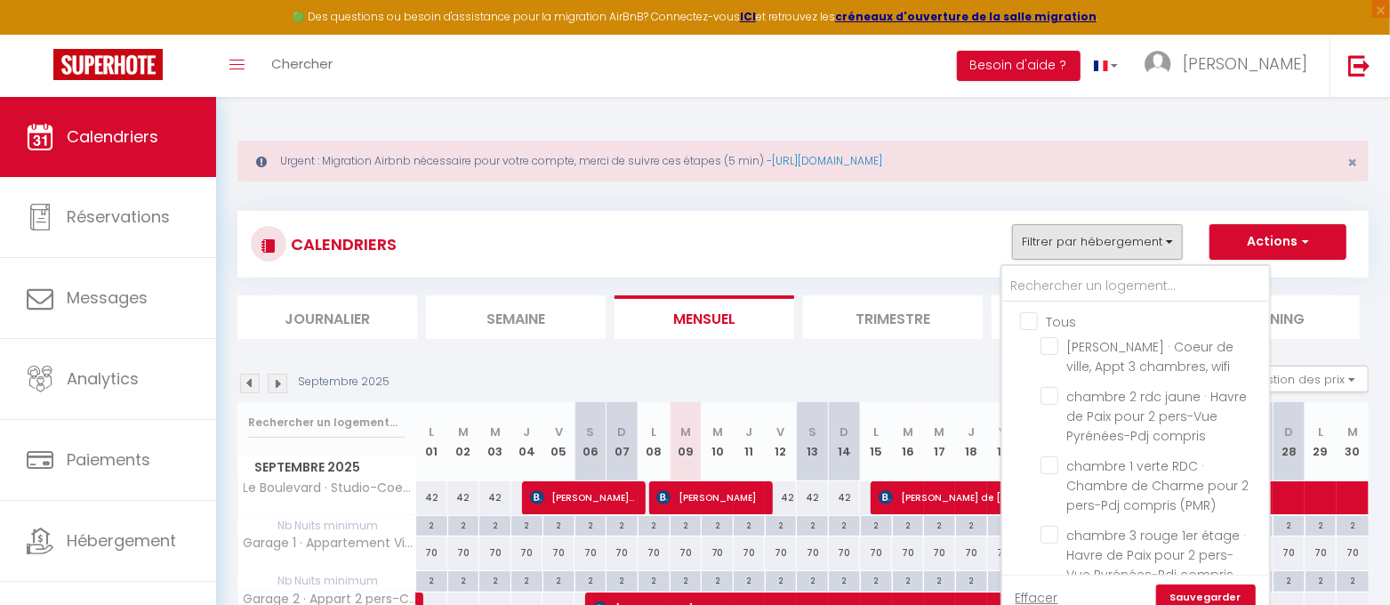
click at [1038, 317] on input "Tous" at bounding box center [1153, 320] width 267 height 18
checkbox input "true"
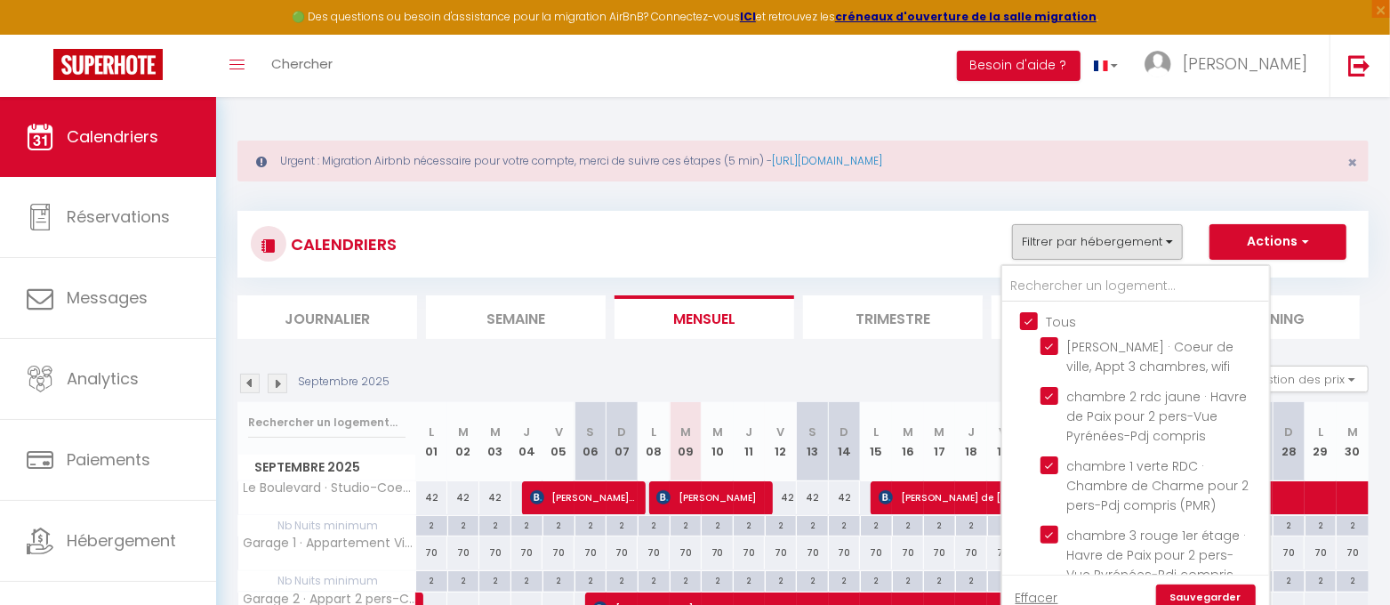
checkbox input "true"
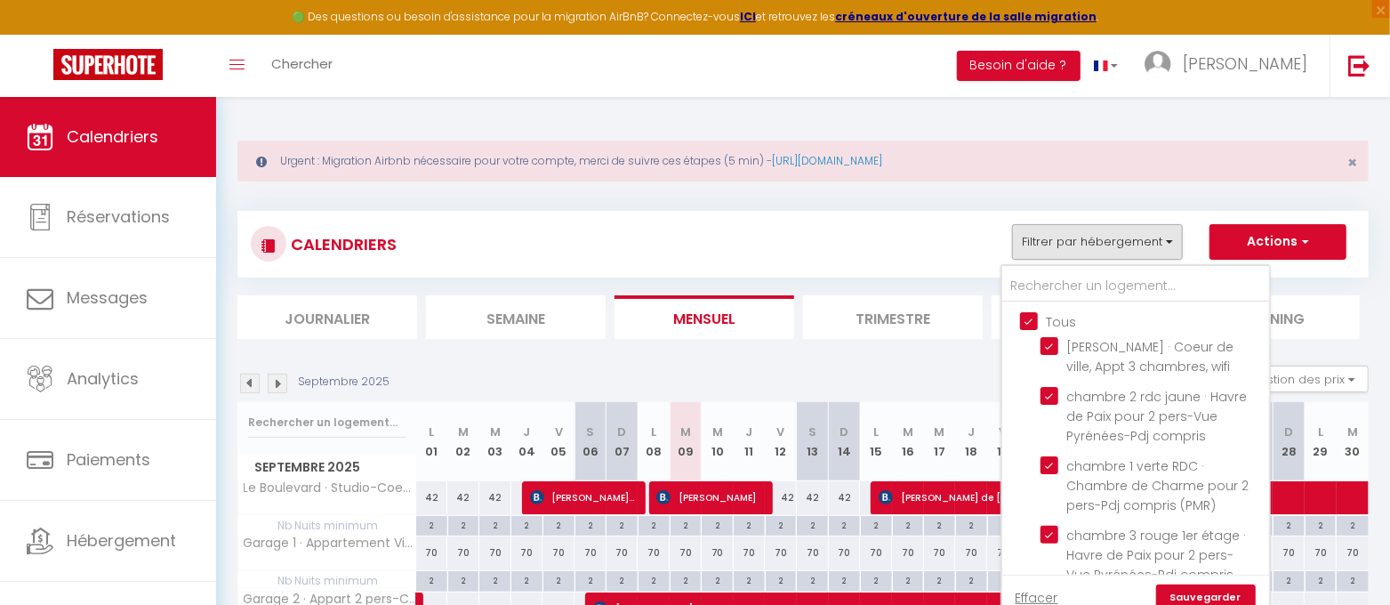
checkbox input "true"
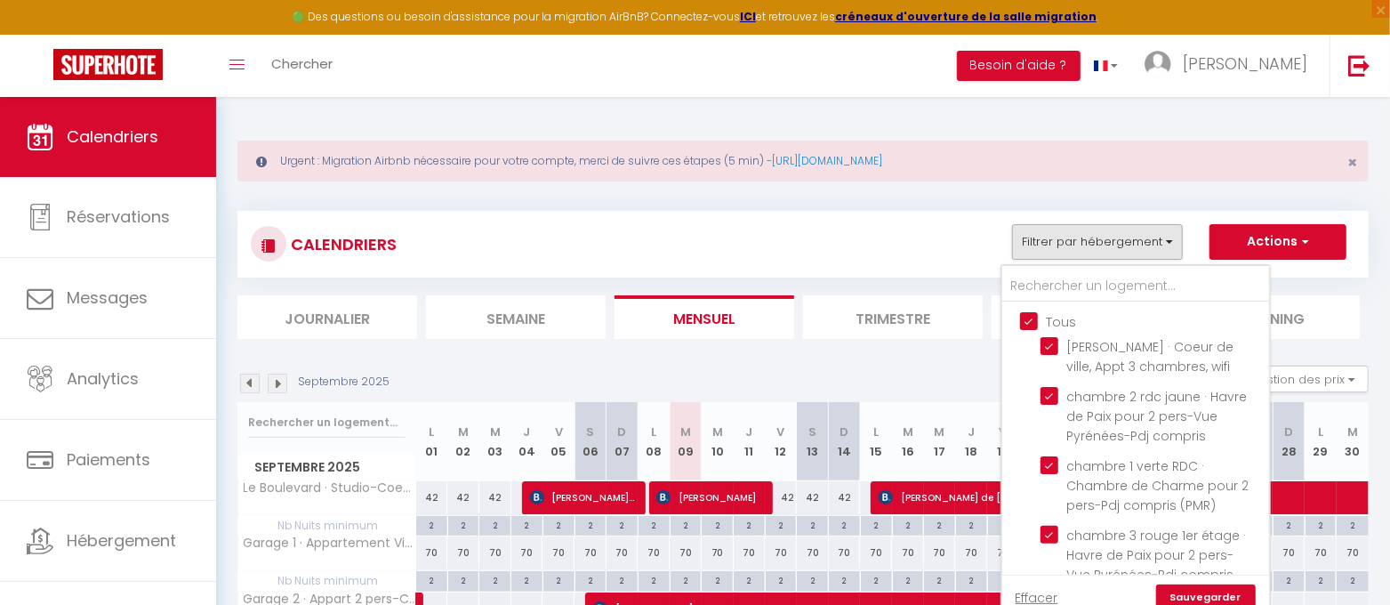
checkbox input "true"
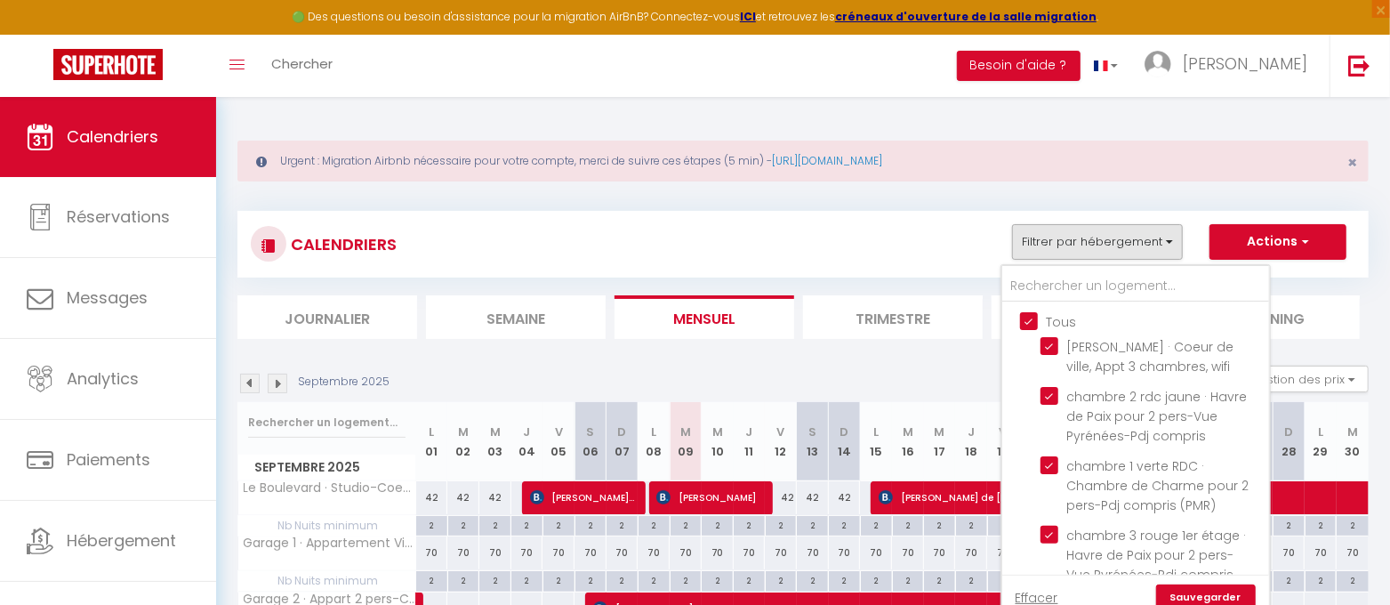
checkbox input "true"
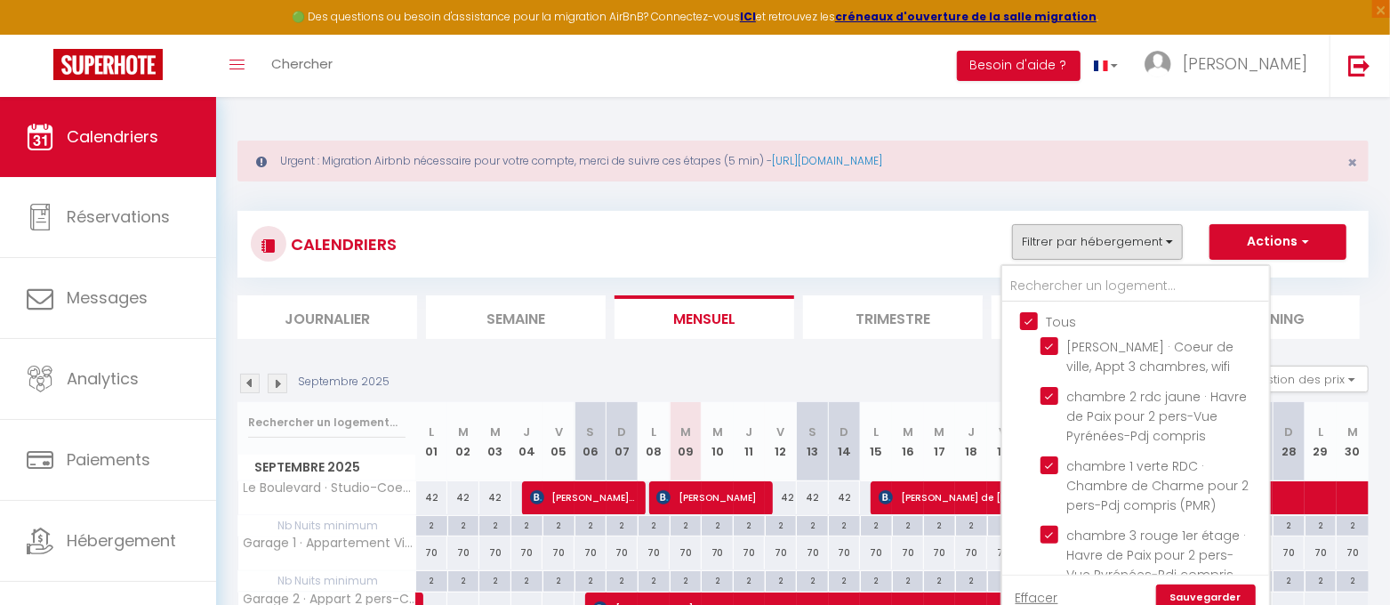
checkbox input "true"
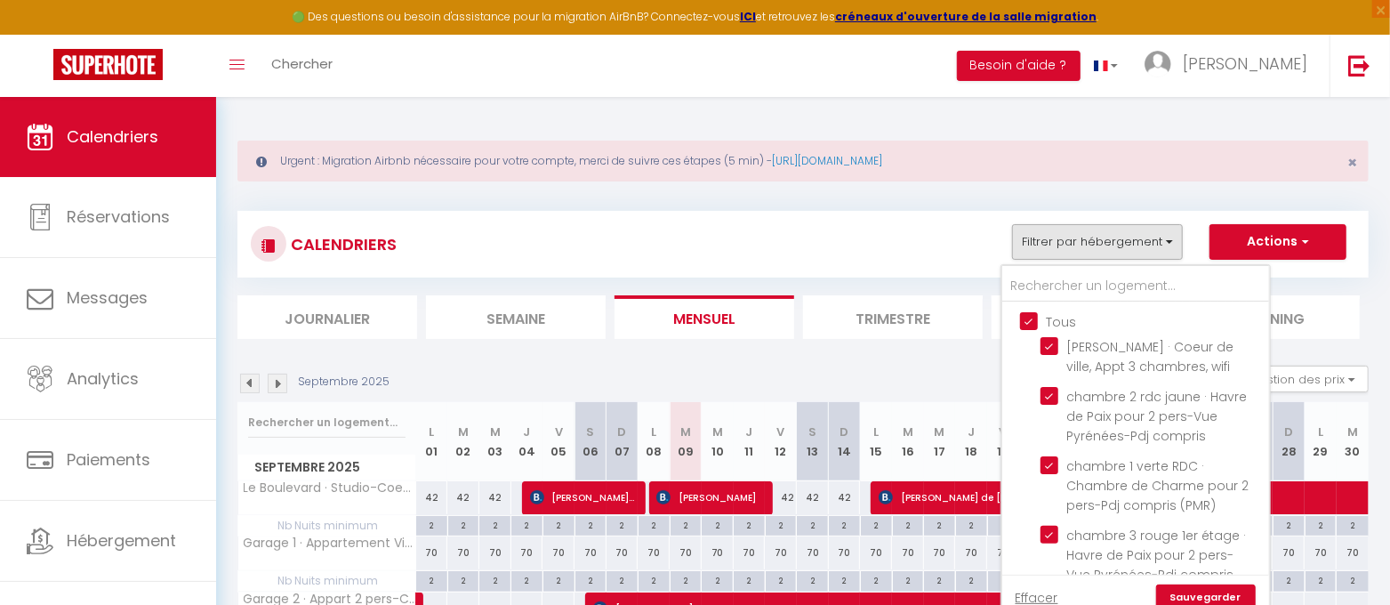
checkbox input "true"
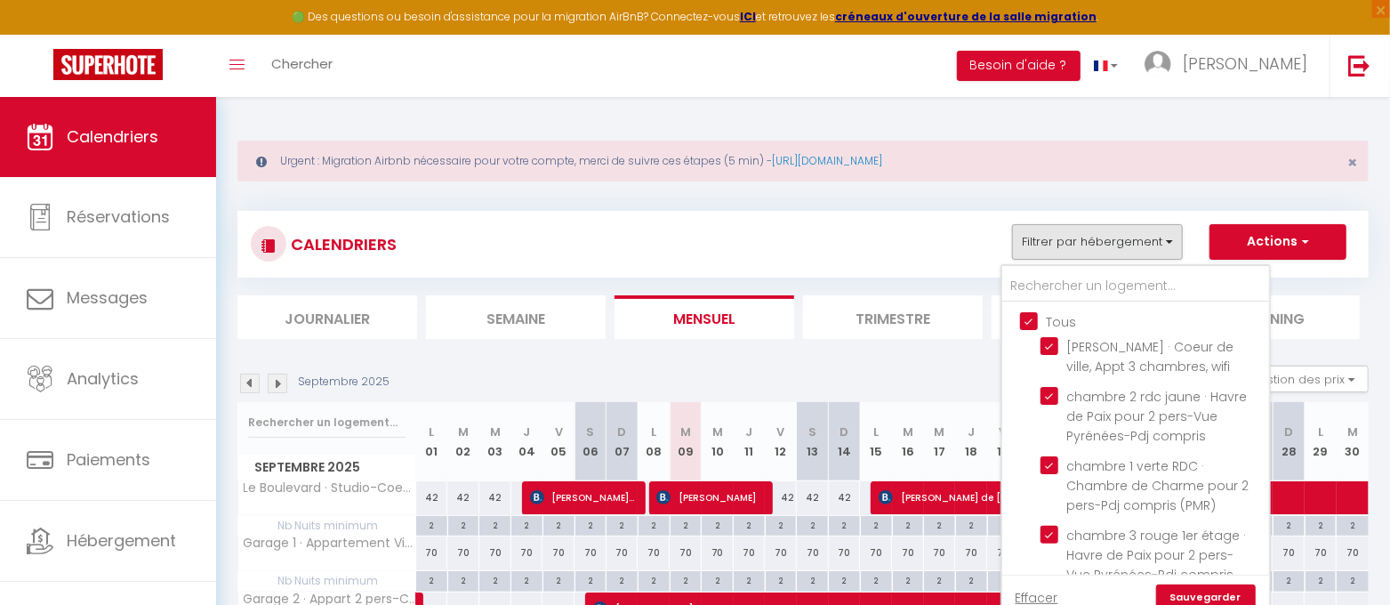
checkbox input "true"
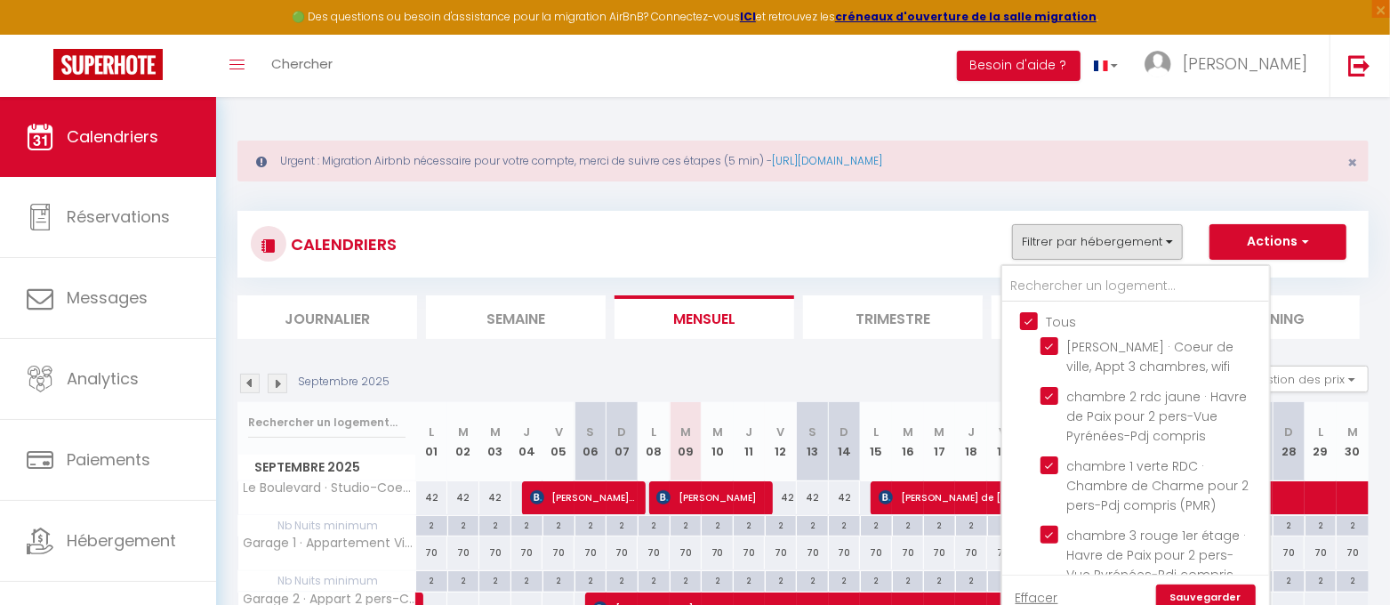
checkbox input "true"
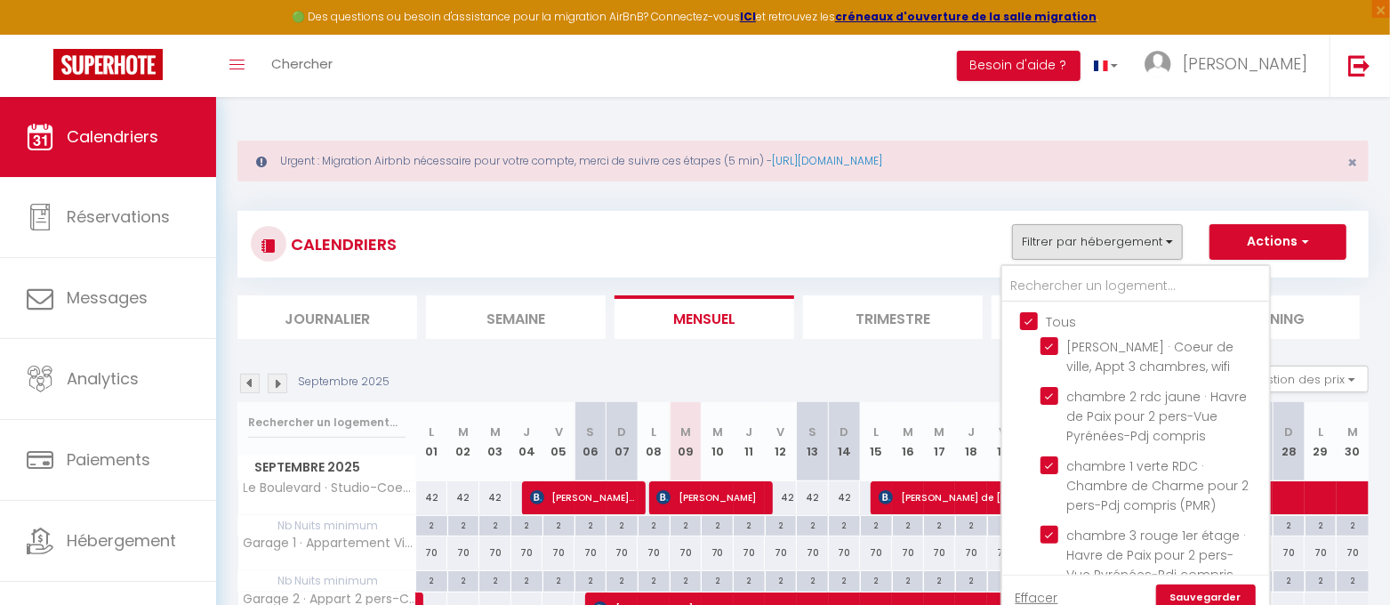
checkbox input "true"
click at [1038, 317] on input "Tous" at bounding box center [1153, 320] width 267 height 18
checkbox input "false"
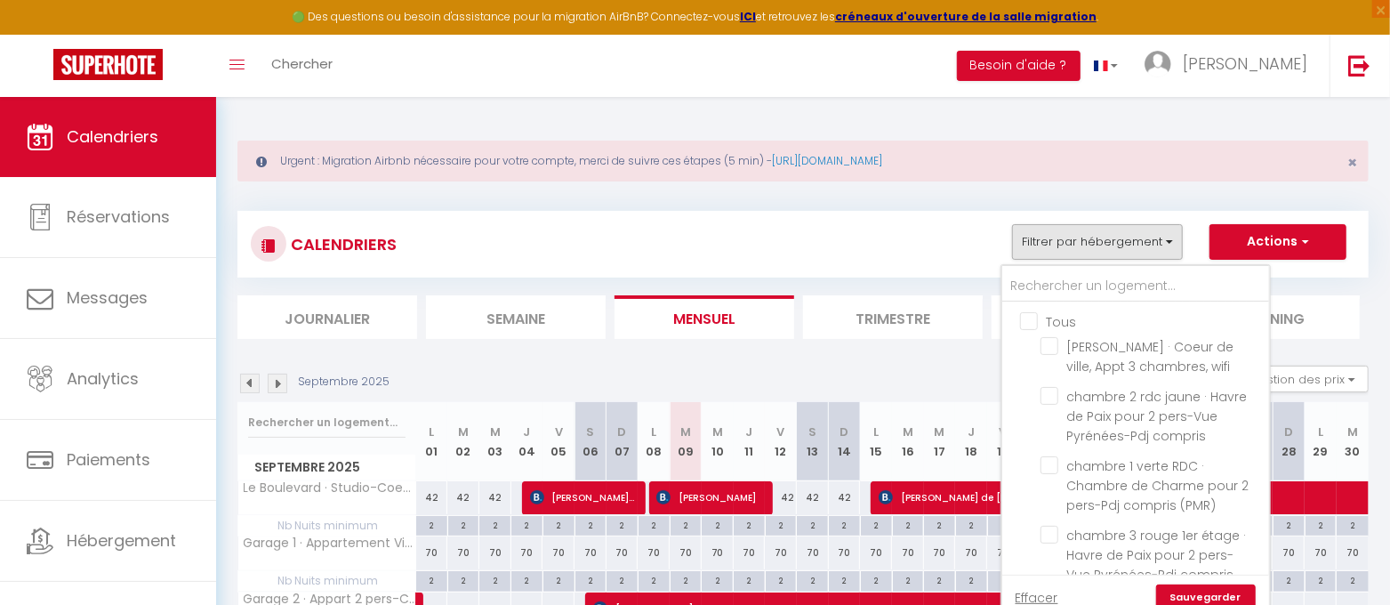
checkbox input "false"
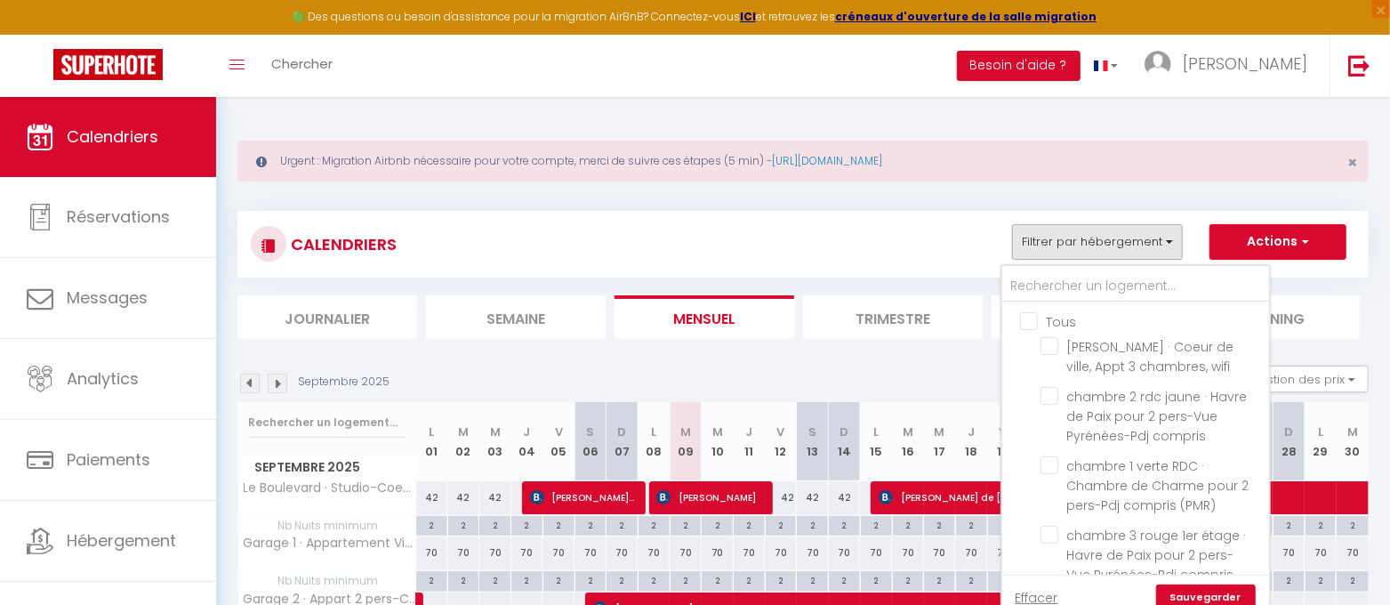
checkbox input "false"
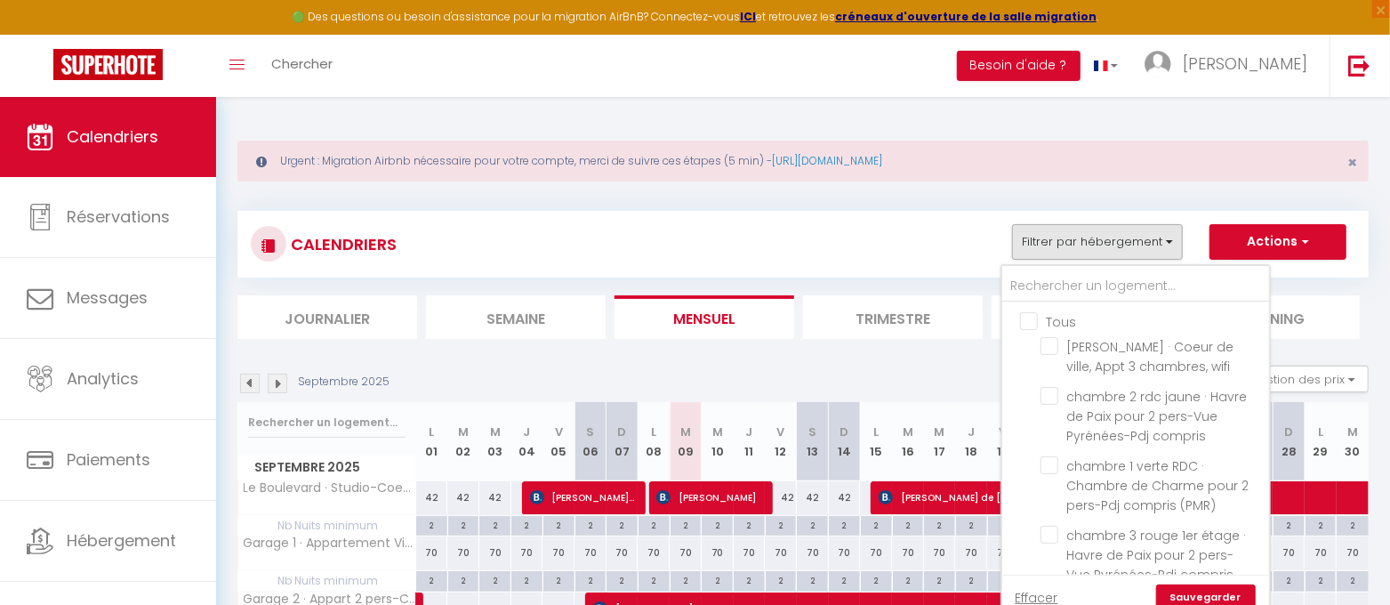
checkbox input "false"
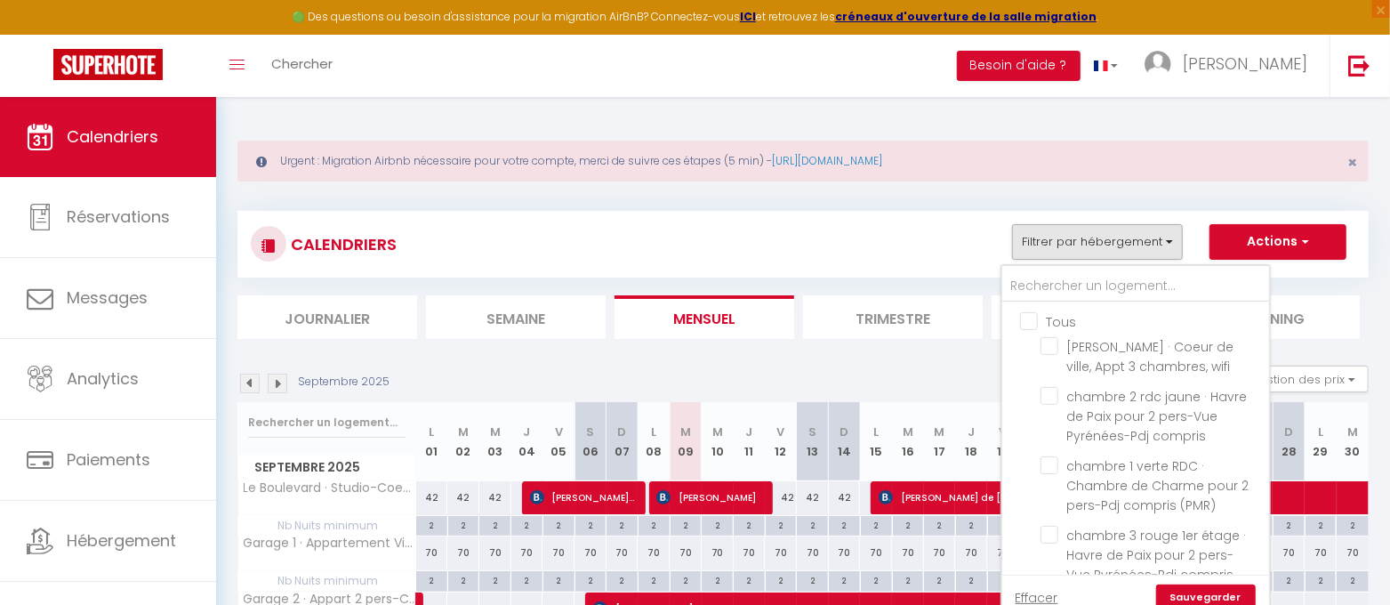
checkbox input "false"
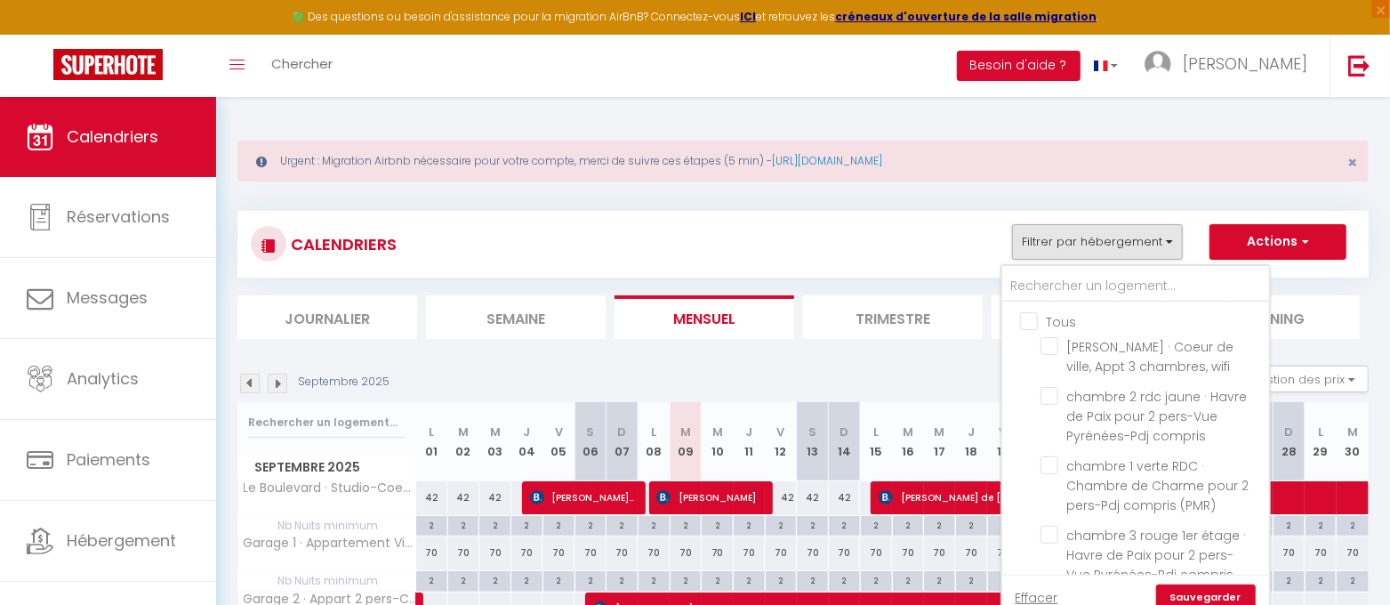
checkbox input "false"
click at [1052, 294] on input "text" at bounding box center [1135, 286] width 267 height 32
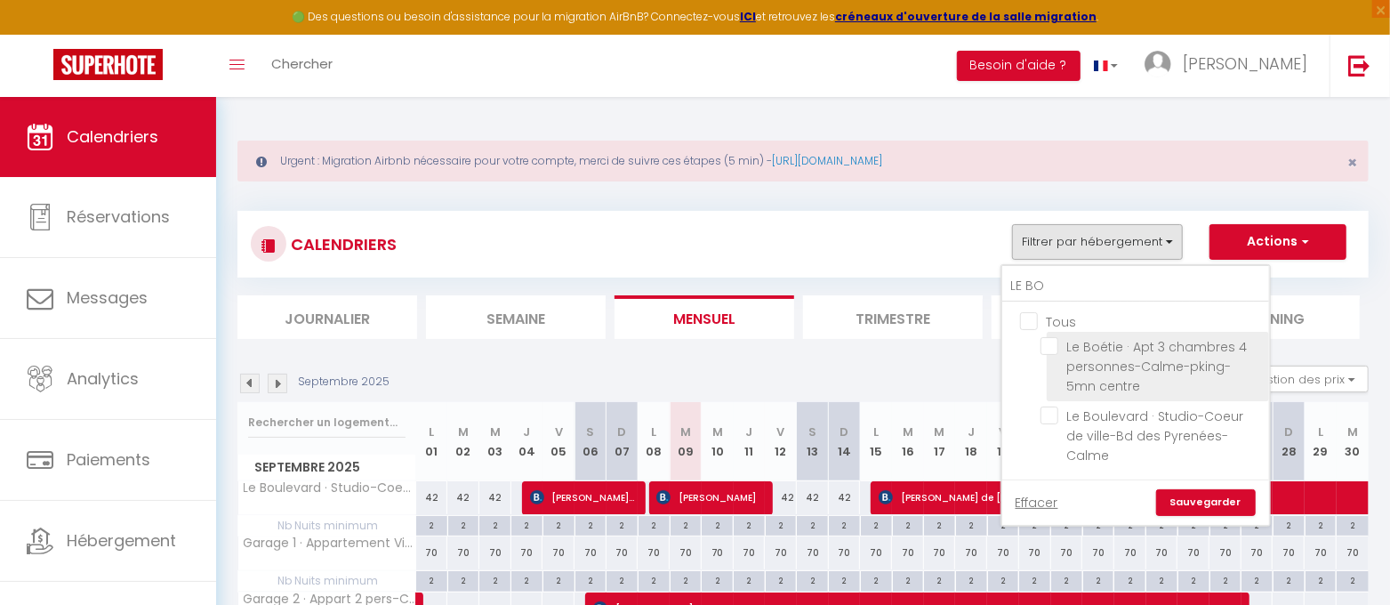
click at [1050, 340] on input "Le Boétie · Apt 3 chambres 4 personnes-Calme-pking-5mn centre" at bounding box center [1152, 346] width 222 height 18
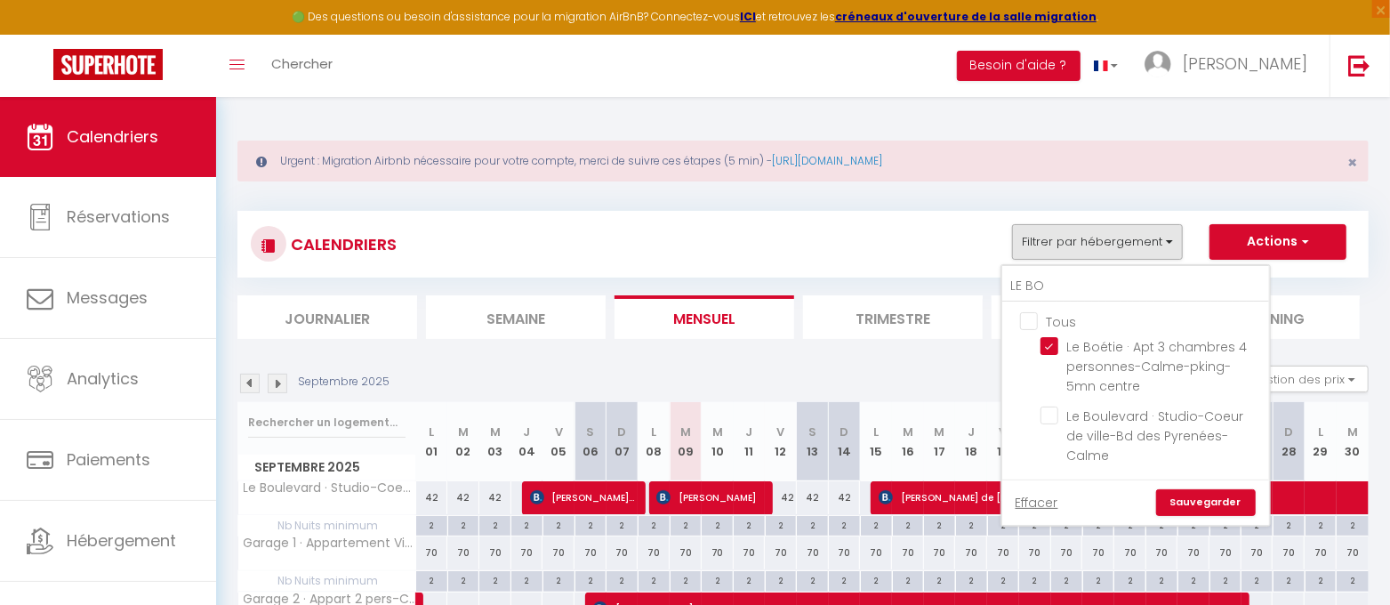
click at [1226, 489] on link "Sauvegarder" at bounding box center [1206, 502] width 100 height 27
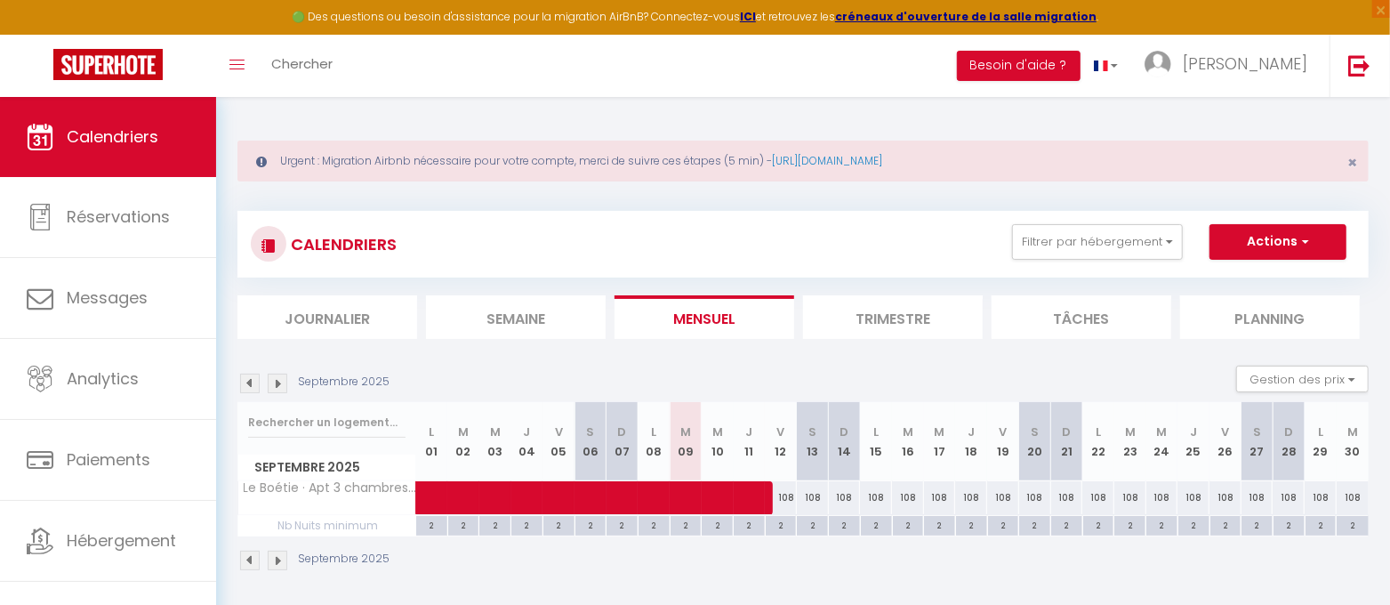
click at [836, 116] on div "Urgent : Migration Airbnb nécessaire pour votre compte, merci de suivre ces éta…" at bounding box center [803, 353] width 1174 height 513
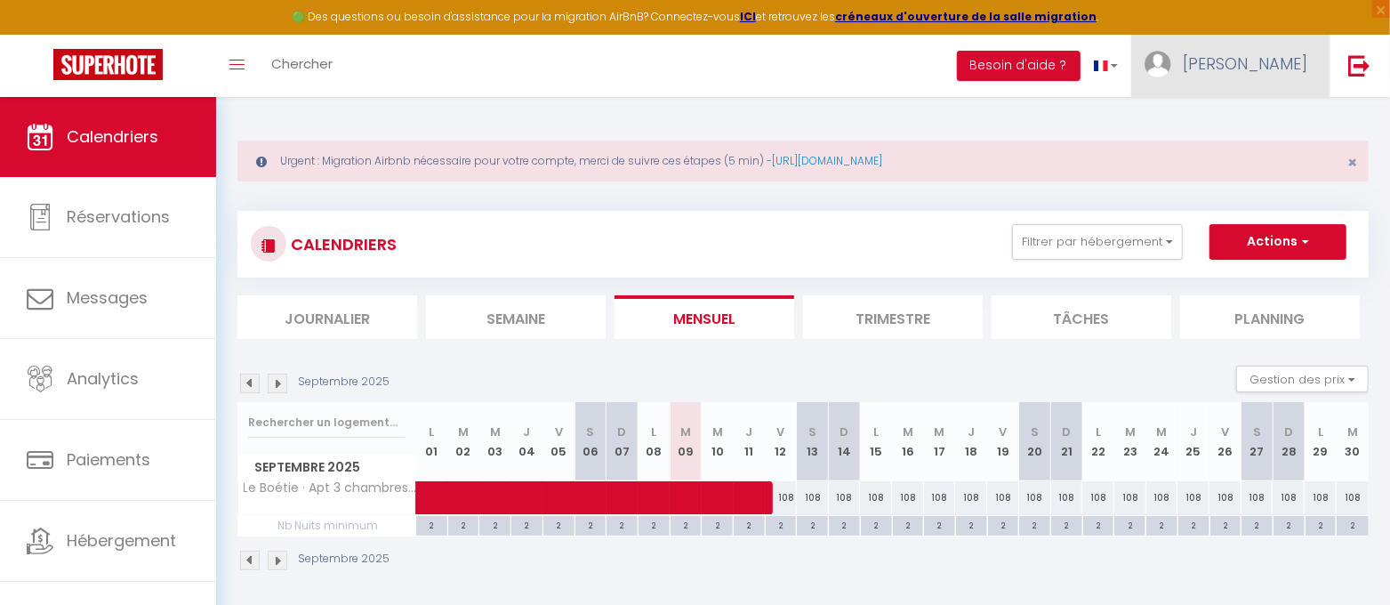
click at [1290, 55] on span "[PERSON_NAME]" at bounding box center [1245, 63] width 125 height 22
click at [1258, 120] on link "Paramètres" at bounding box center [1259, 124] width 132 height 30
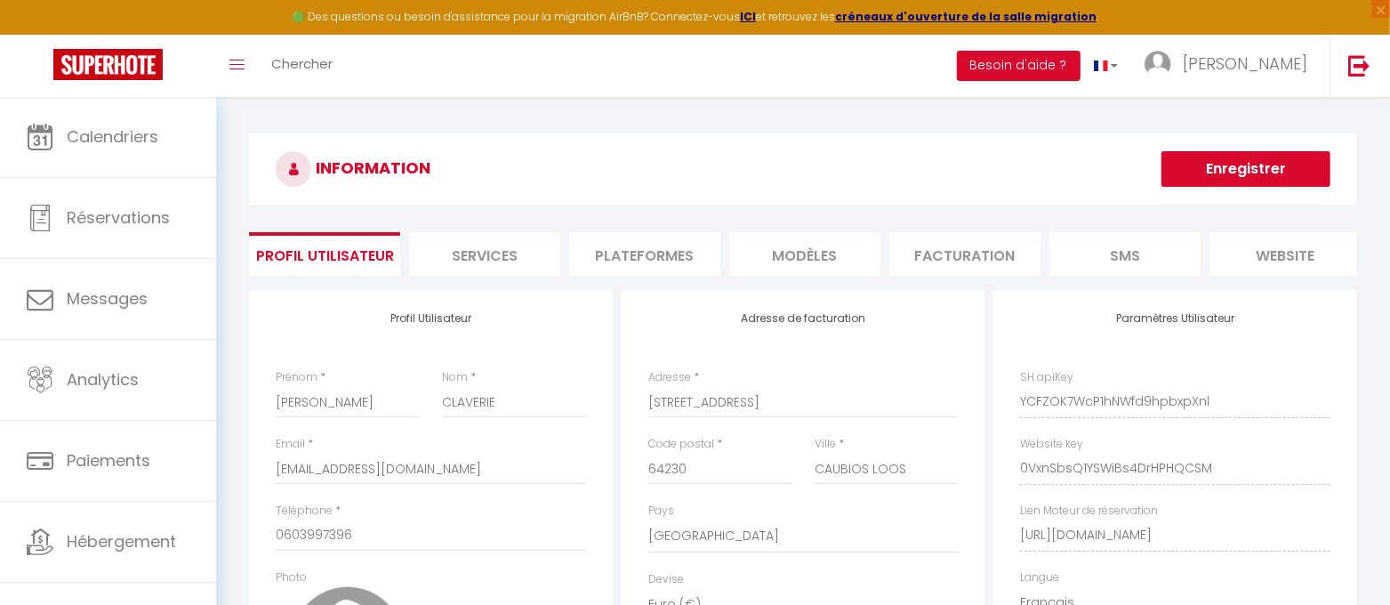
click at [633, 236] on li "Plateformes" at bounding box center [644, 254] width 151 height 44
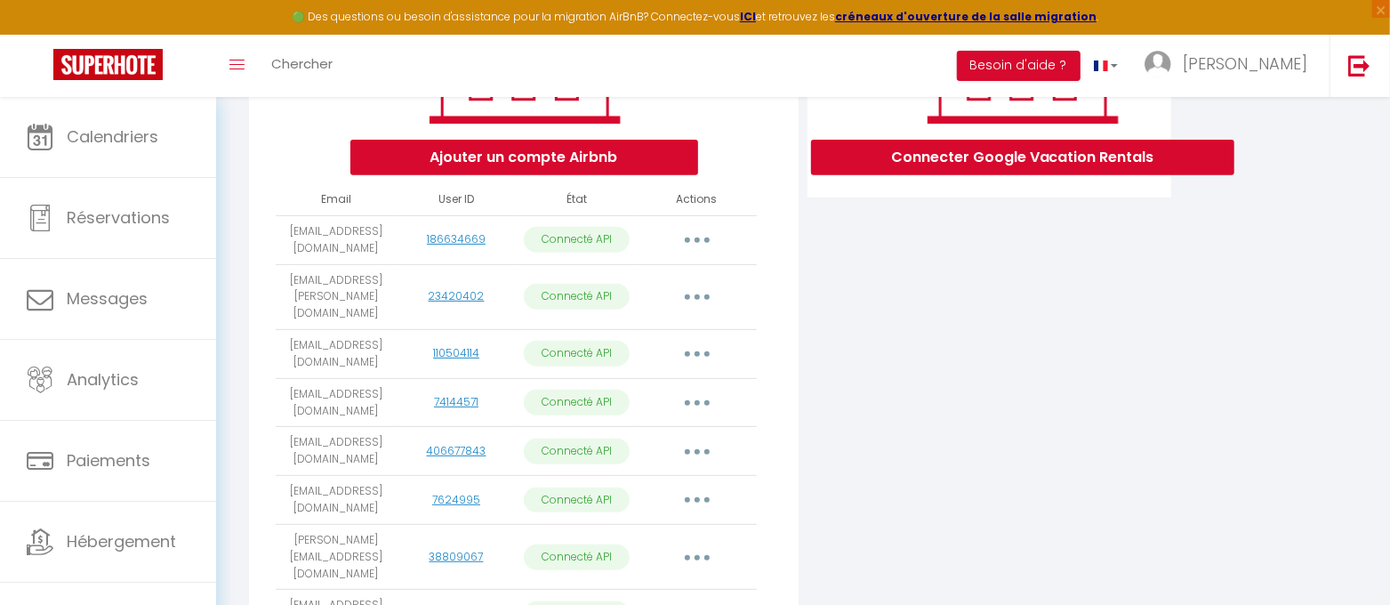
scroll to position [331, 0]
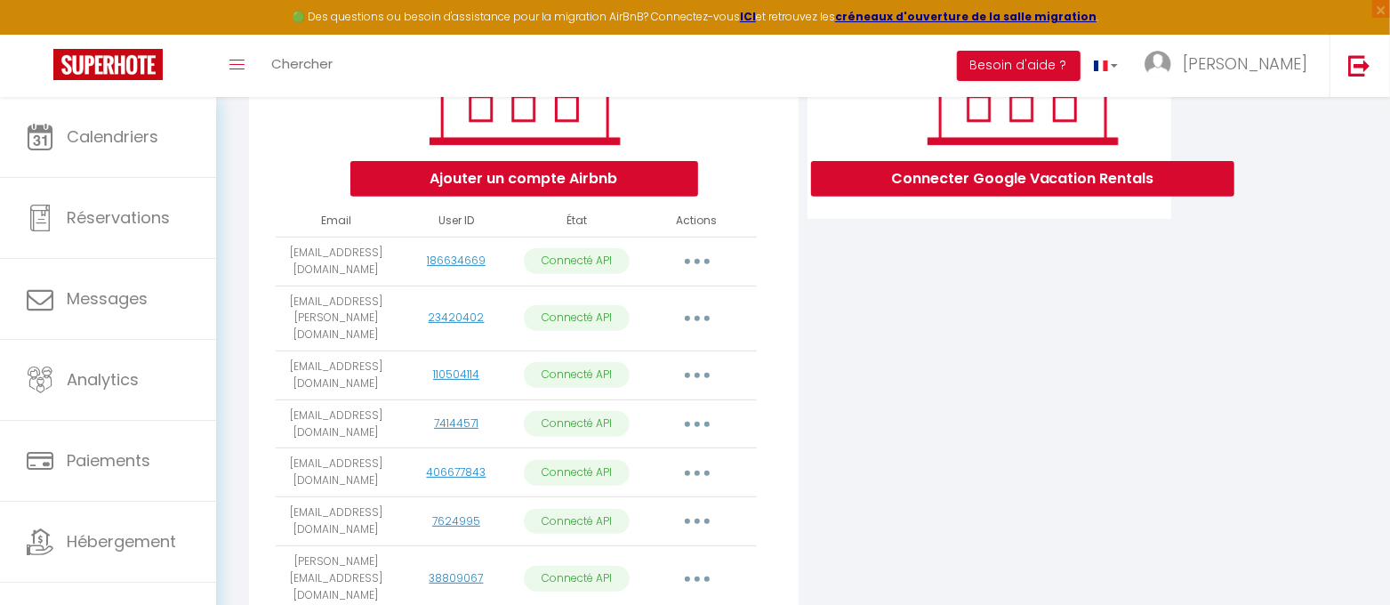
click at [687, 276] on button "button" at bounding box center [697, 261] width 50 height 28
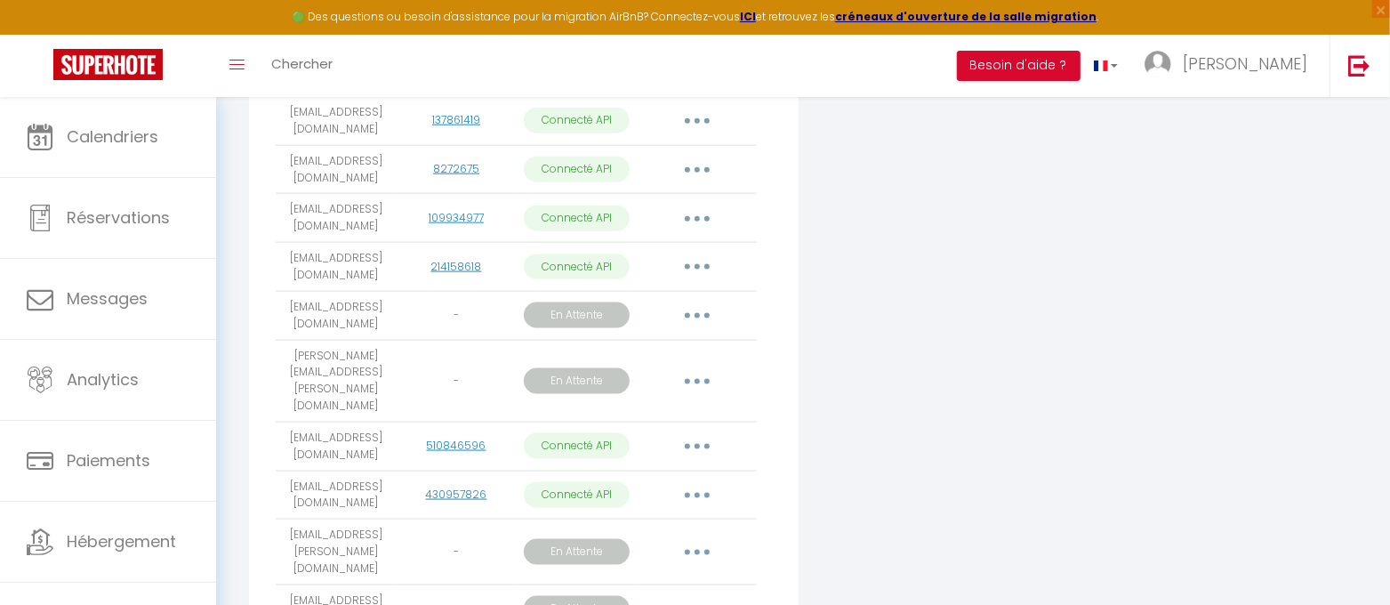
scroll to position [1334, 0]
click at [688, 301] on button "button" at bounding box center [697, 315] width 50 height 28
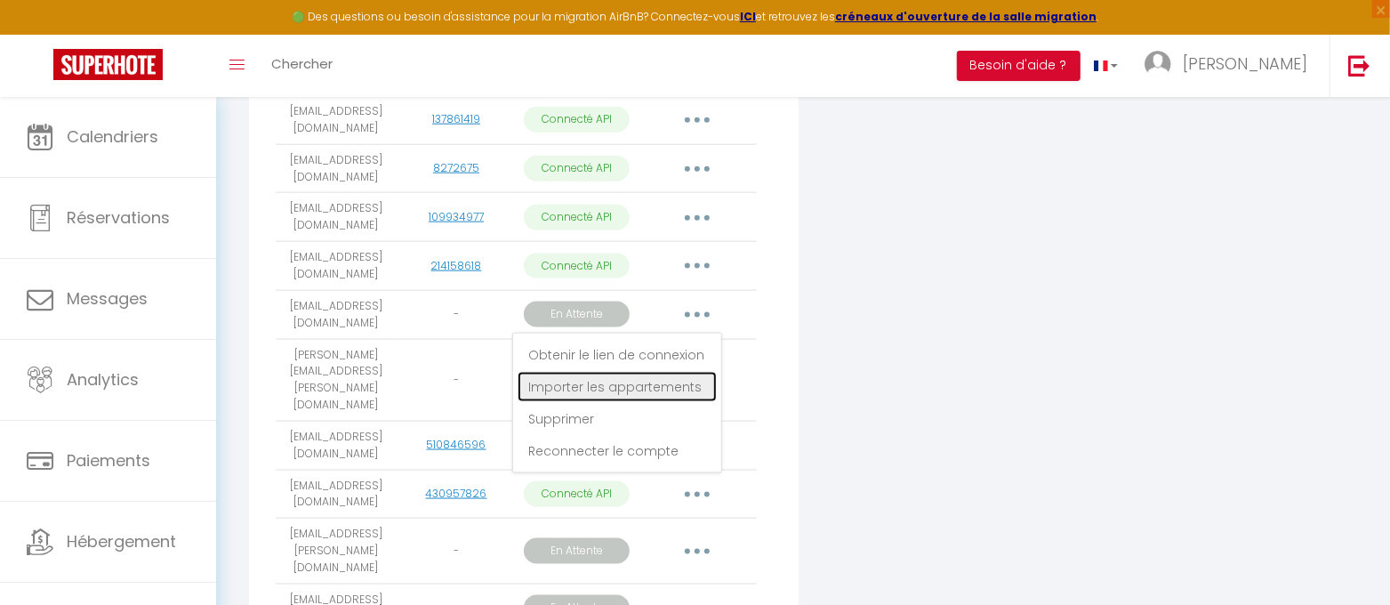
click at [636, 372] on link "Importer les appartements" at bounding box center [617, 387] width 199 height 30
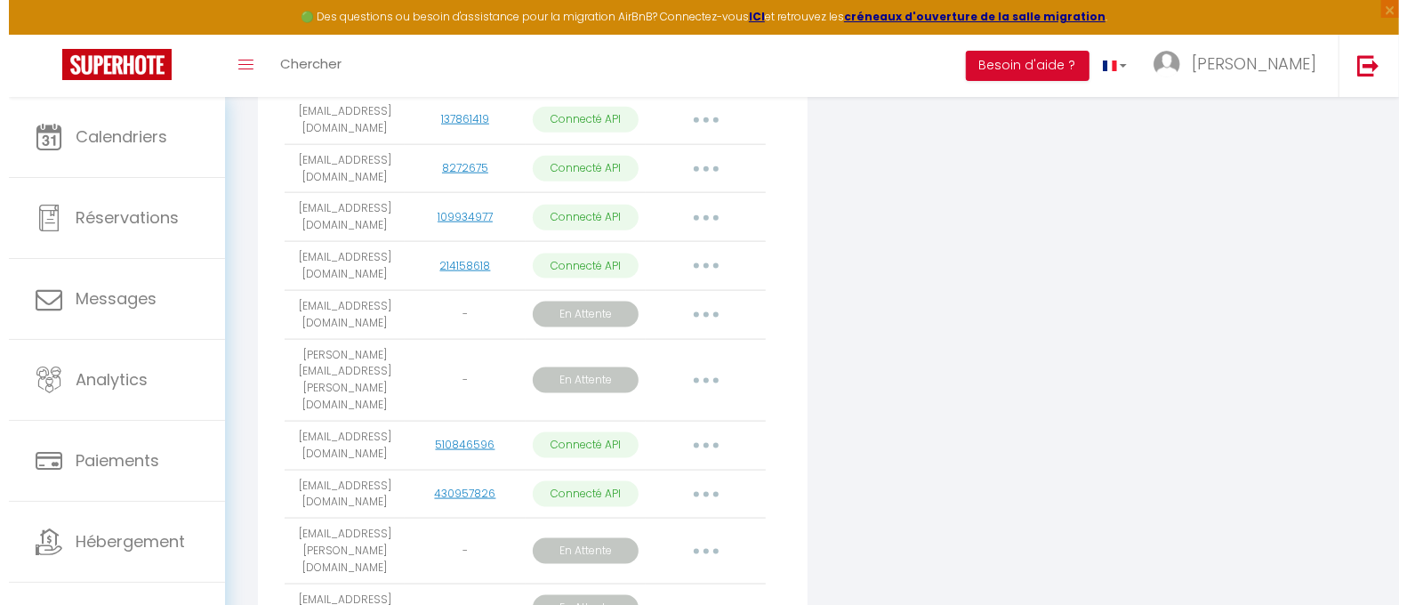
scroll to position [1328, 0]
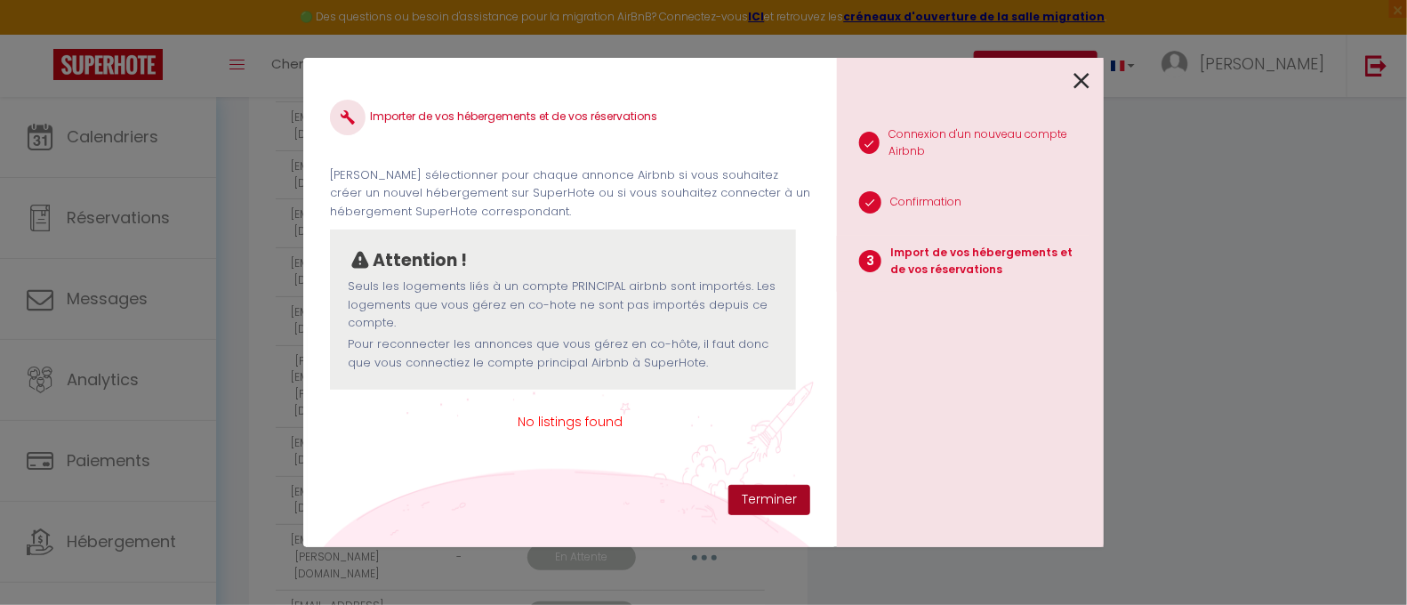
click at [773, 497] on button "Terminer" at bounding box center [769, 500] width 82 height 30
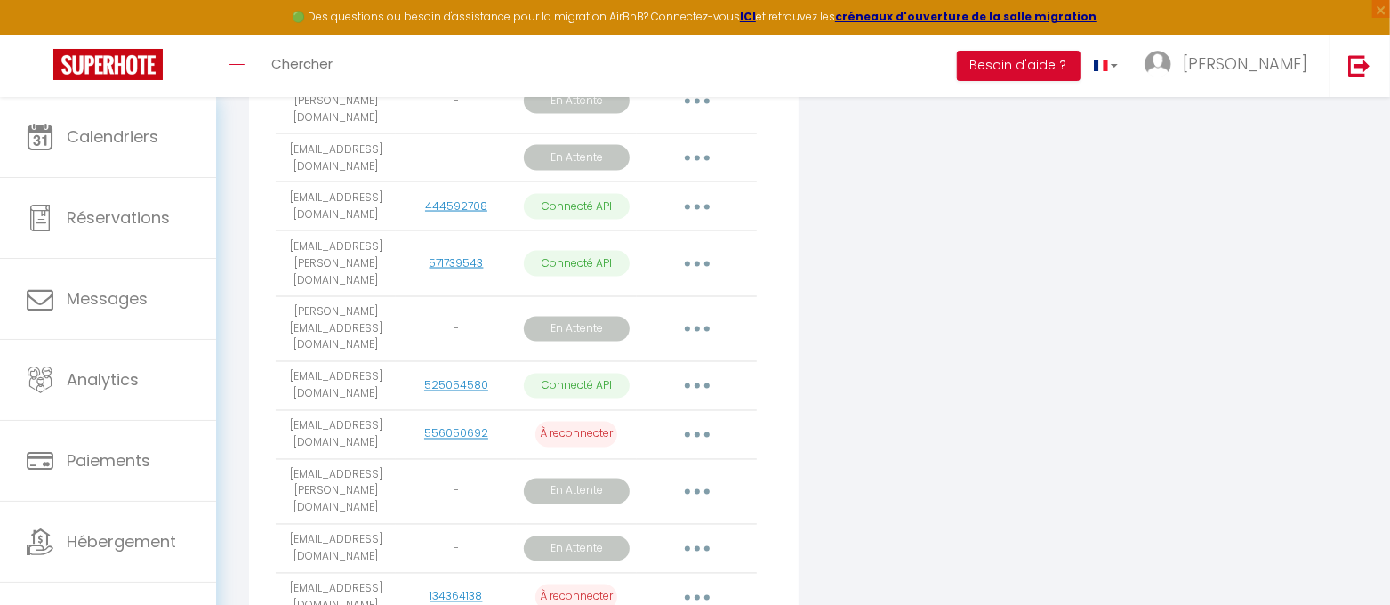
scroll to position [1776, 0]
